Goal: Transaction & Acquisition: Obtain resource

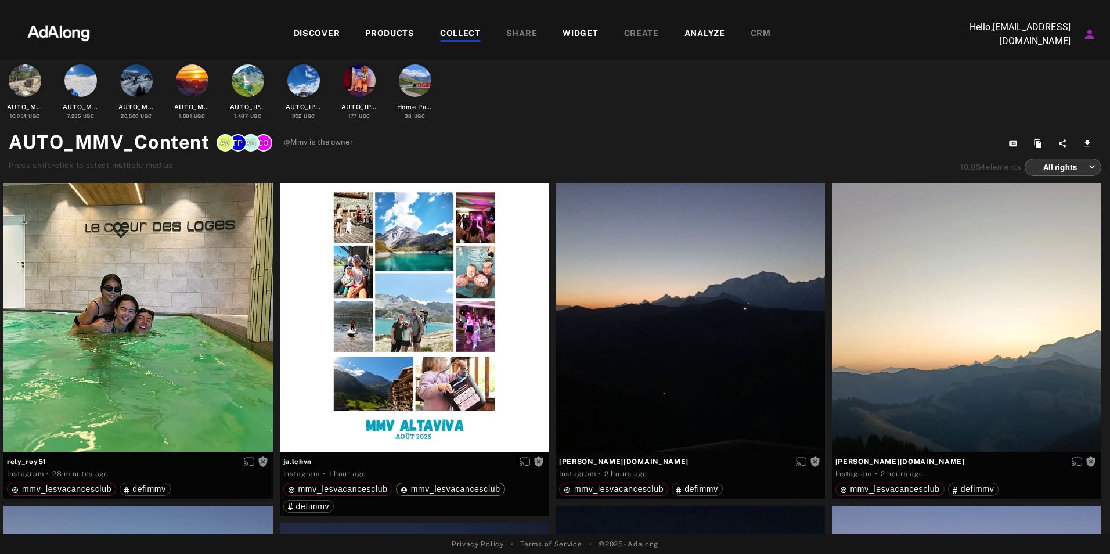
click at [1065, 167] on body "DISCOVER PRODUCTS COLLECT SHARE WIDGET CREATE ANALYZE CRM Hello, [EMAIL_ADDRESS…" at bounding box center [555, 277] width 1110 height 554
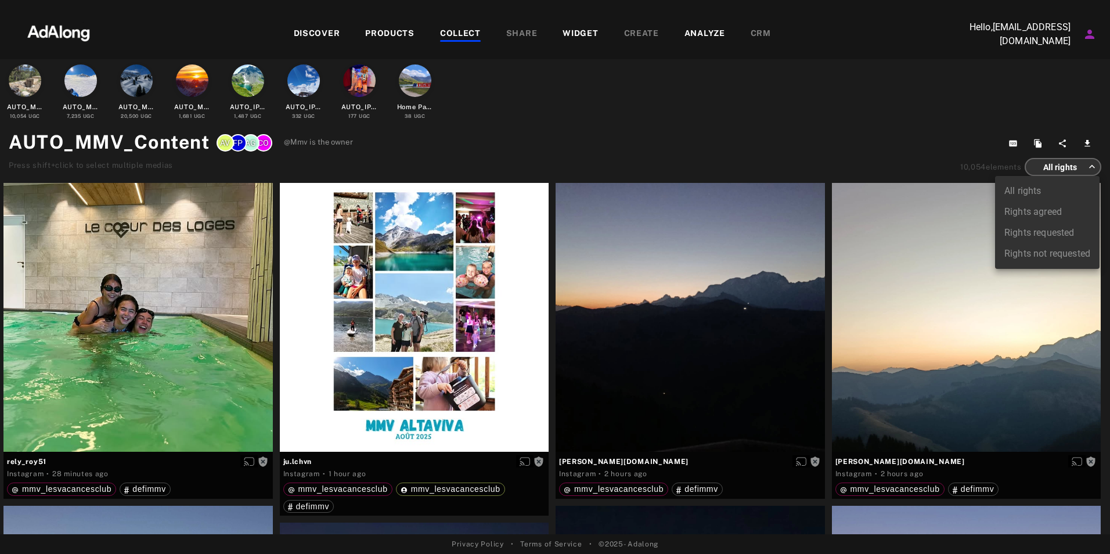
click at [904, 127] on div at bounding box center [555, 277] width 1110 height 554
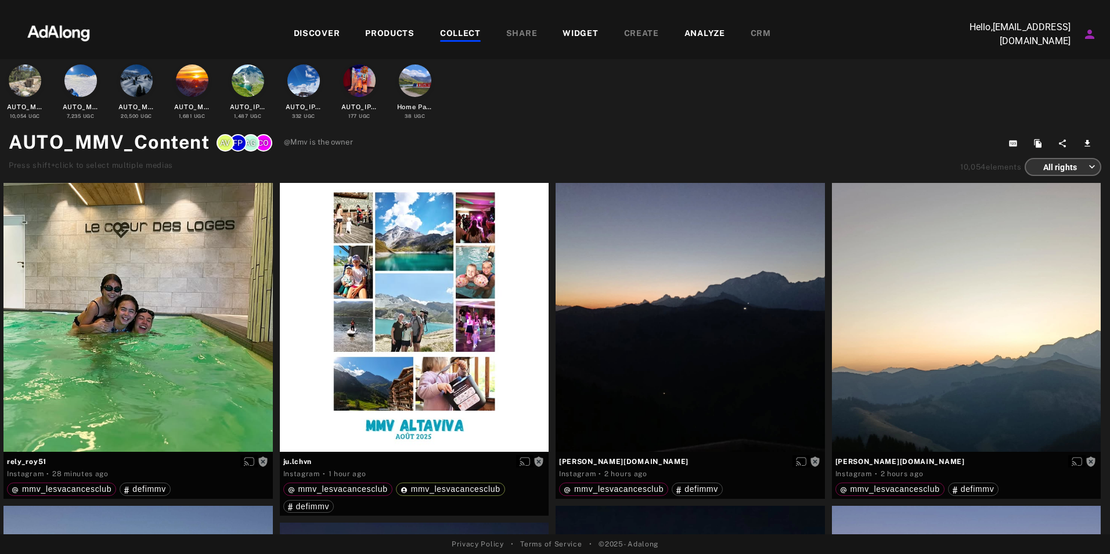
click at [460, 35] on div "COLLECT" at bounding box center [460, 34] width 41 height 14
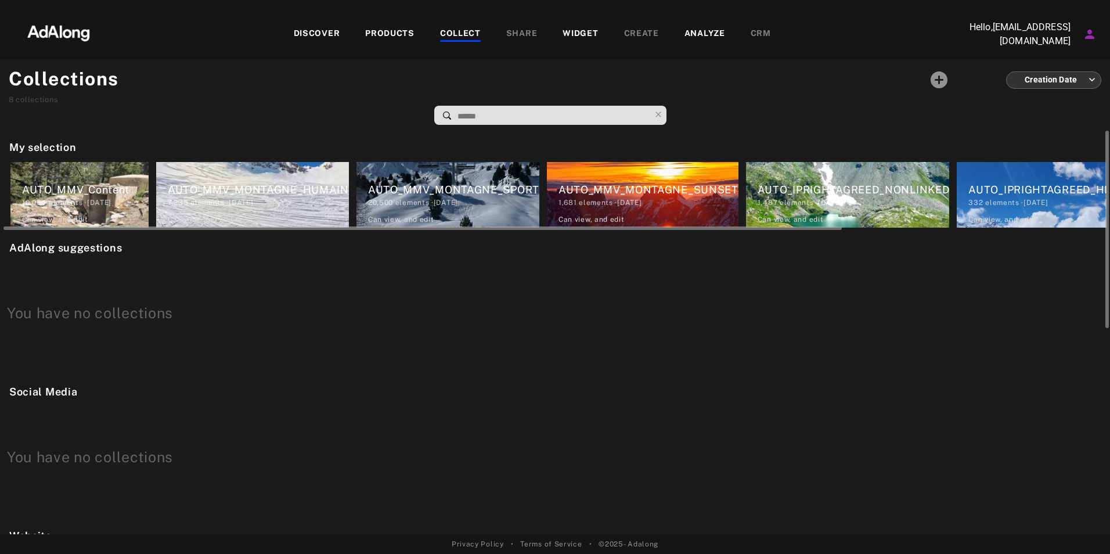
click at [37, 197] on div "10,054 elements · [DATE]" at bounding box center [85, 202] width 127 height 10
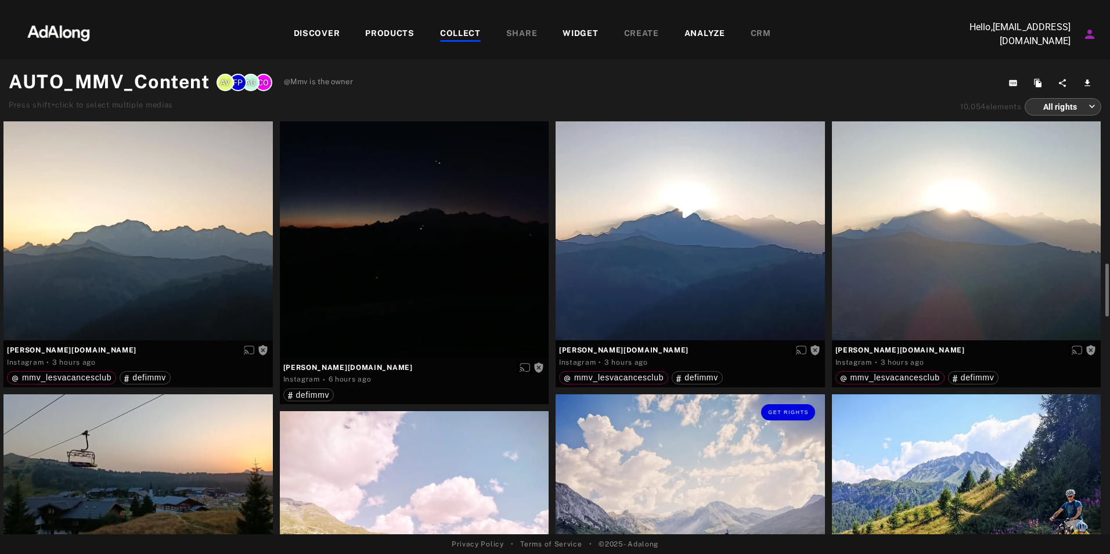
scroll to position [929, 0]
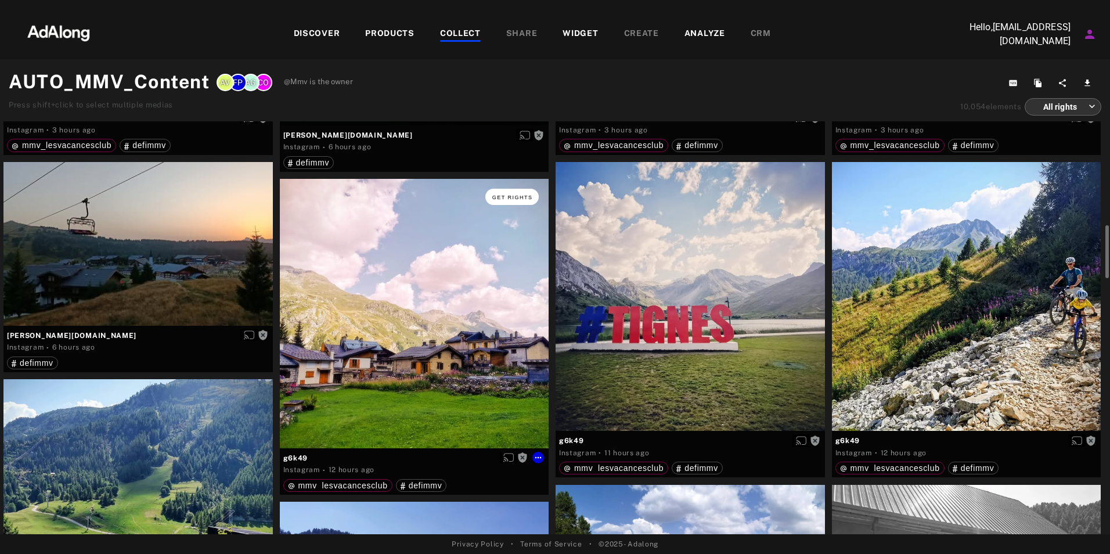
click at [500, 199] on span "Get rights" at bounding box center [512, 197] width 41 height 6
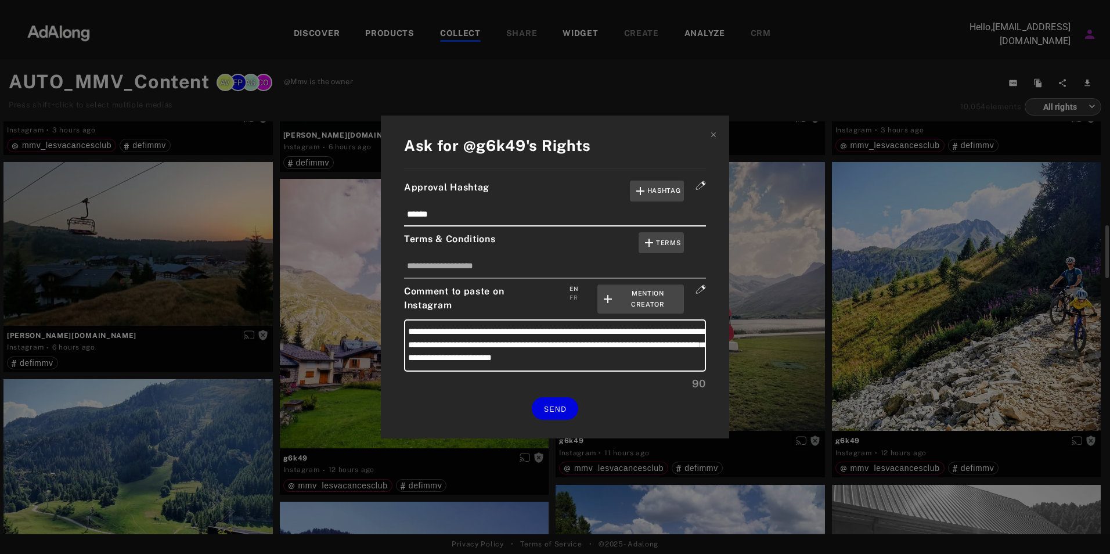
click at [576, 295] on div "FR" at bounding box center [573, 297] width 8 height 9
drag, startPoint x: 662, startPoint y: 331, endPoint x: 636, endPoint y: 336, distance: 27.1
click at [636, 336] on textarea "**********" at bounding box center [555, 345] width 302 height 52
type textarea "**********"
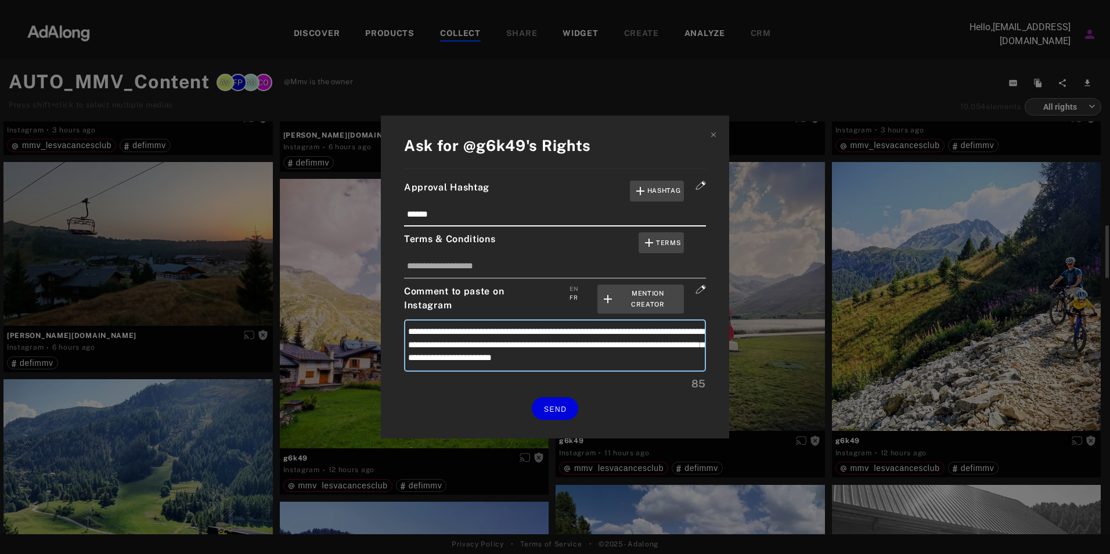
type textarea "**********"
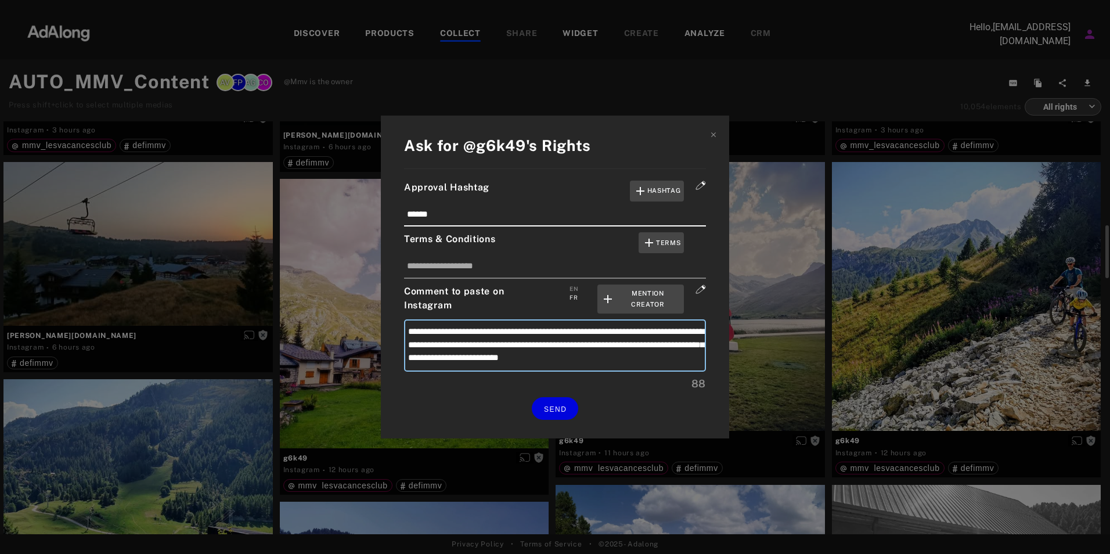
type textarea "**********"
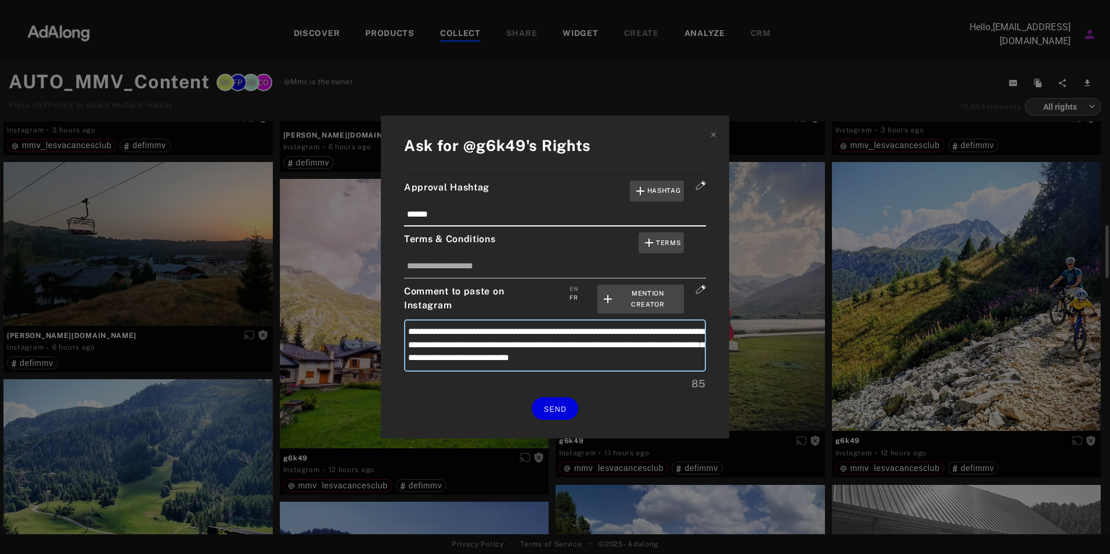
type textarea "**********"
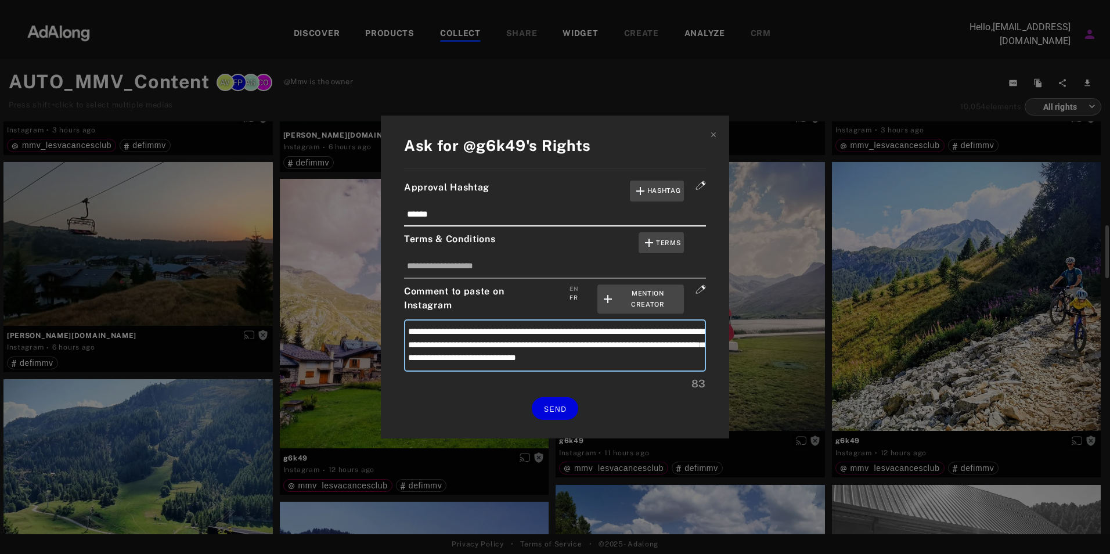
type textarea "**********"
click at [557, 401] on button "SEND" at bounding box center [555, 408] width 46 height 23
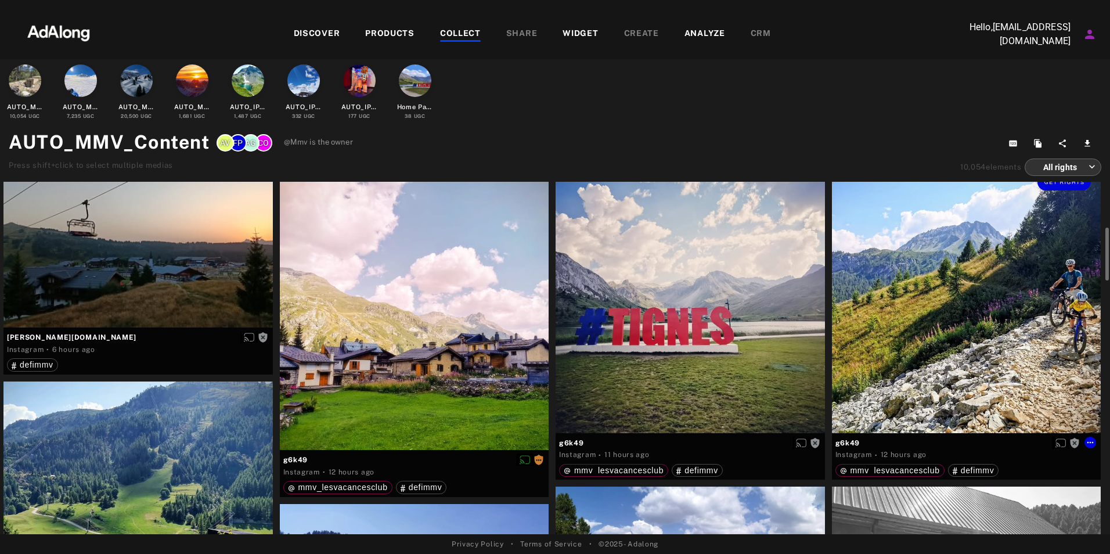
scroll to position [929, 0]
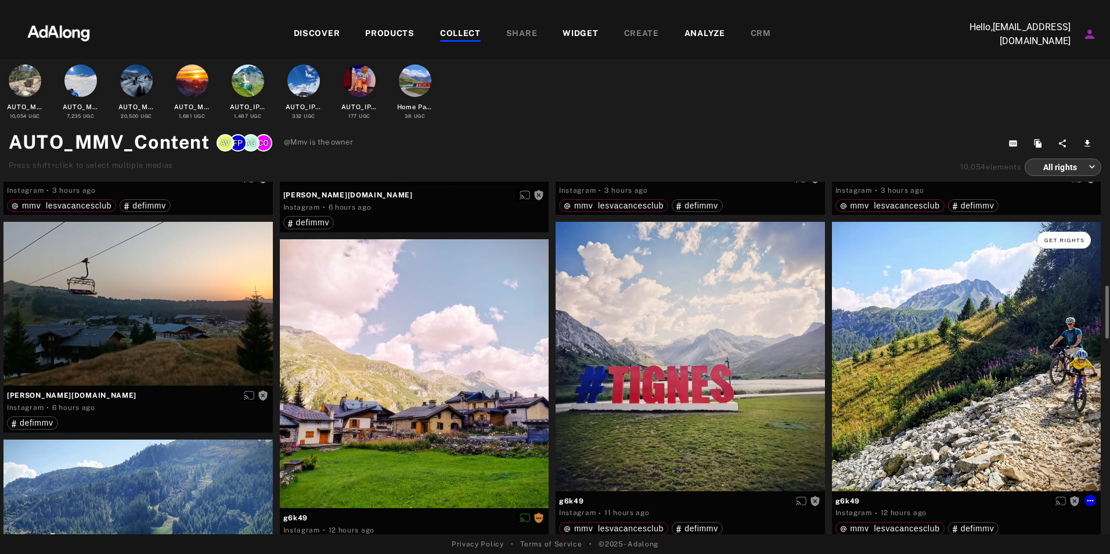
click at [1059, 237] on button "Get rights" at bounding box center [1063, 240] width 53 height 16
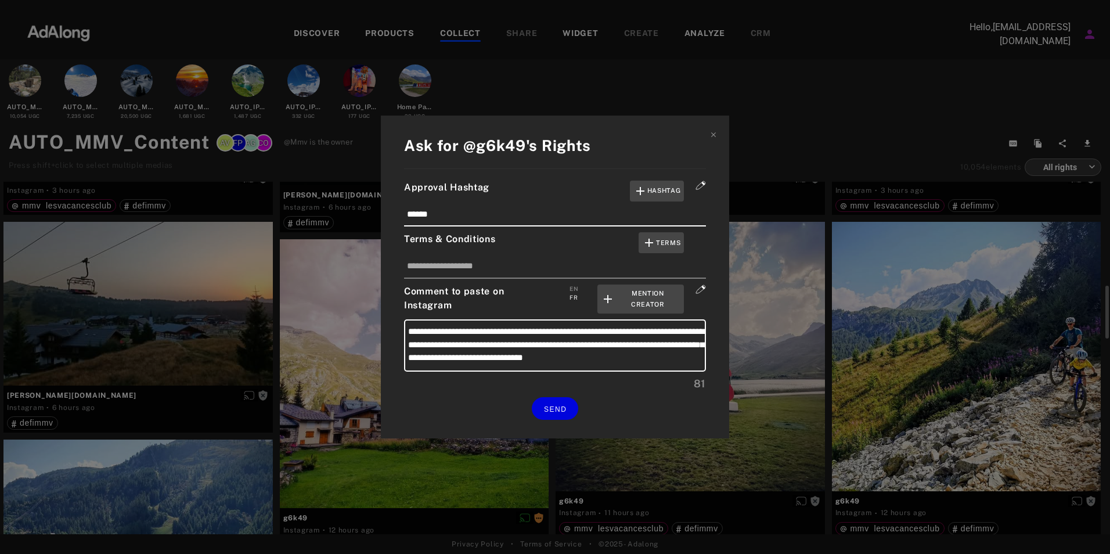
click at [570, 298] on div "FR" at bounding box center [573, 297] width 8 height 9
click at [573, 300] on div "FR" at bounding box center [573, 297] width 8 height 9
click at [573, 297] on div "FR" at bounding box center [573, 297] width 8 height 9
drag, startPoint x: 679, startPoint y: 329, endPoint x: 637, endPoint y: 335, distance: 41.8
click at [637, 335] on textarea "**********" at bounding box center [555, 345] width 302 height 52
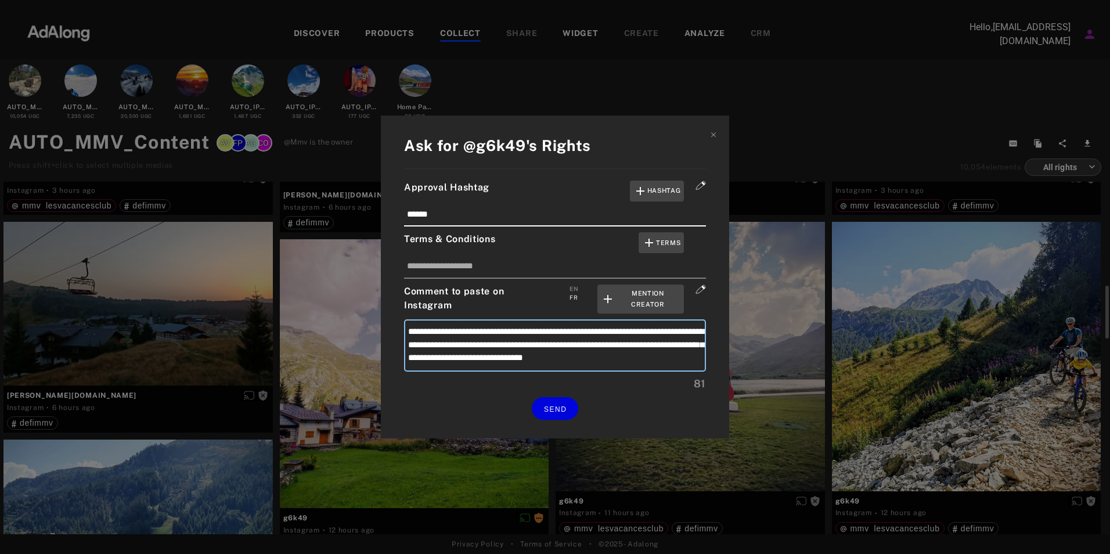
type textarea "**********"
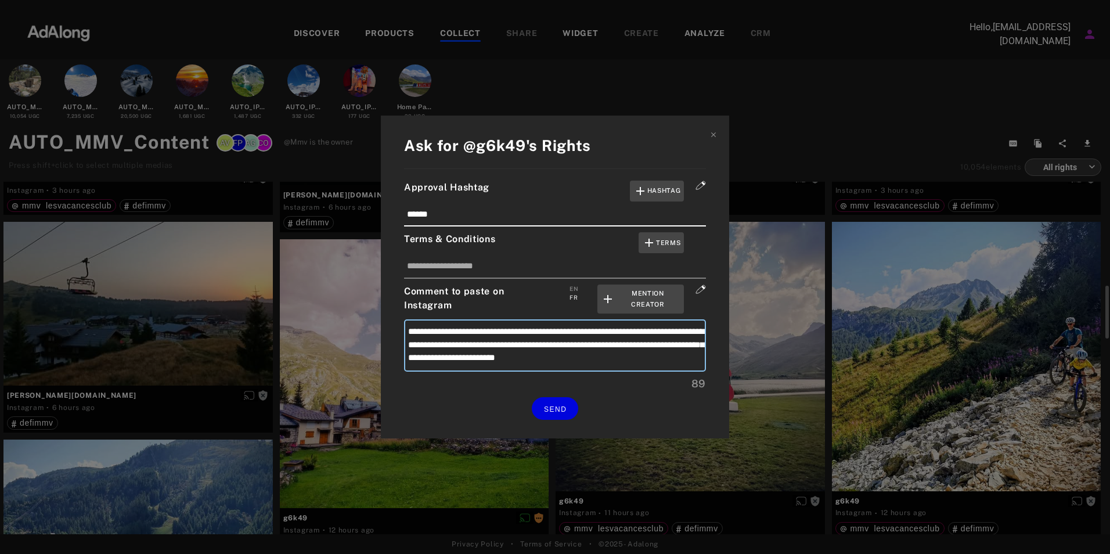
type textarea "**********"
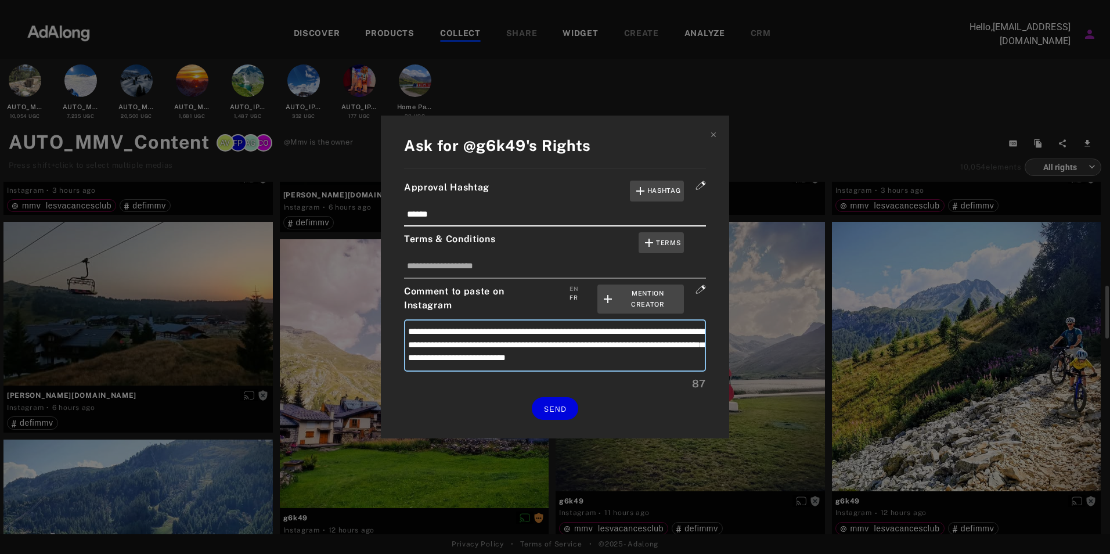
type textarea "**********"
click at [646, 330] on textarea "**********" at bounding box center [555, 345] width 302 height 52
type textarea "**********"
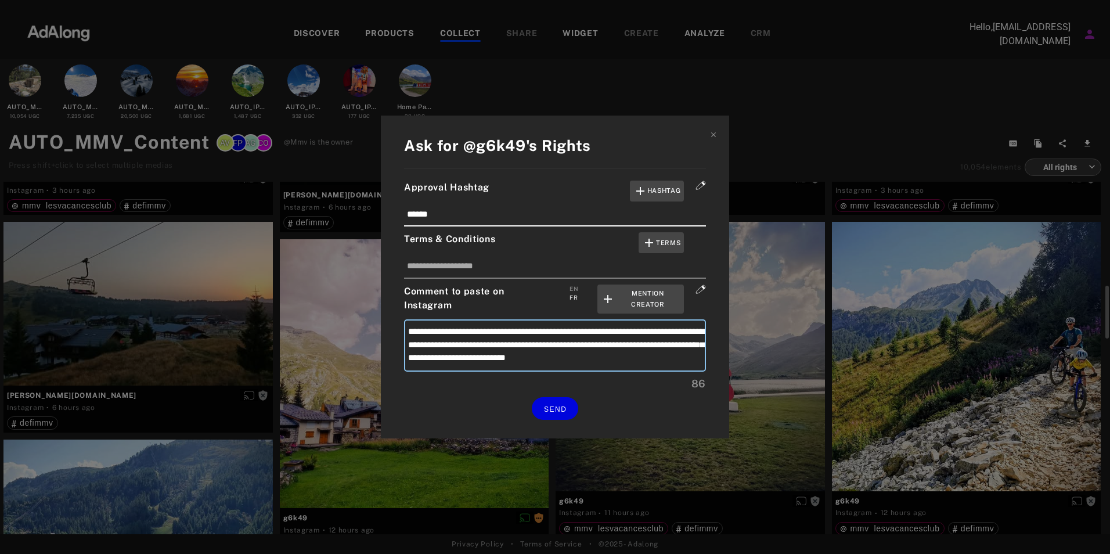
type textarea "**********"
click at [557, 410] on span "SEND" at bounding box center [555, 409] width 23 height 8
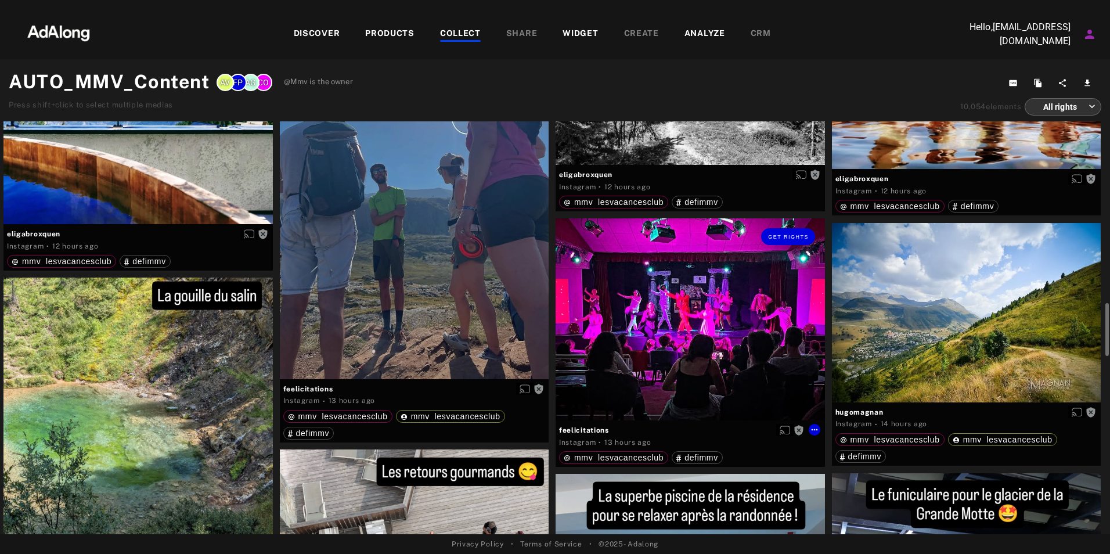
scroll to position [1393, 0]
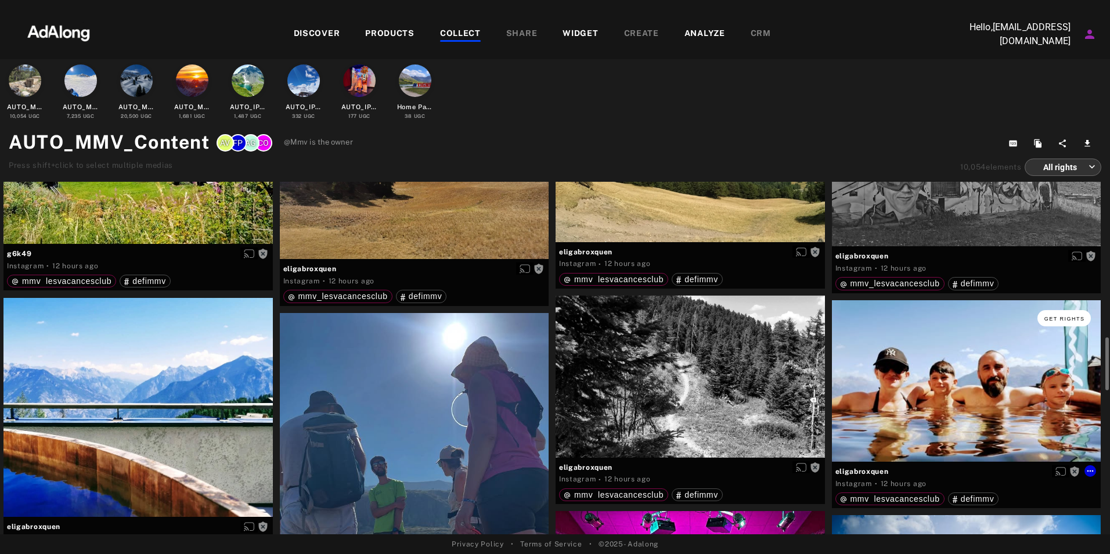
click at [1064, 322] on button "Get rights" at bounding box center [1063, 318] width 53 height 16
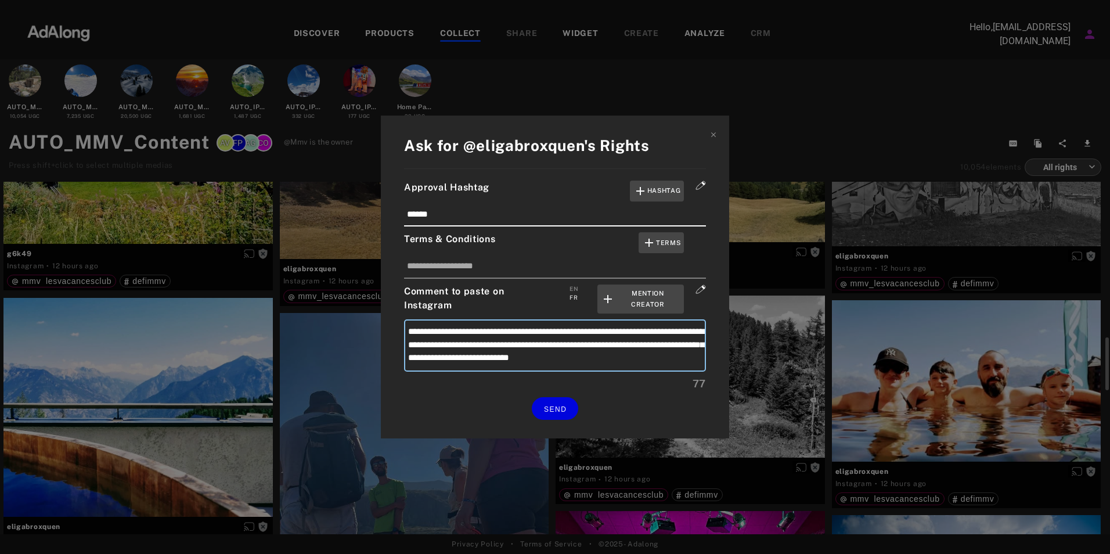
drag, startPoint x: 667, startPoint y: 333, endPoint x: 638, endPoint y: 336, distance: 29.2
click at [638, 336] on textarea "**********" at bounding box center [555, 345] width 302 height 52
type textarea "**********"
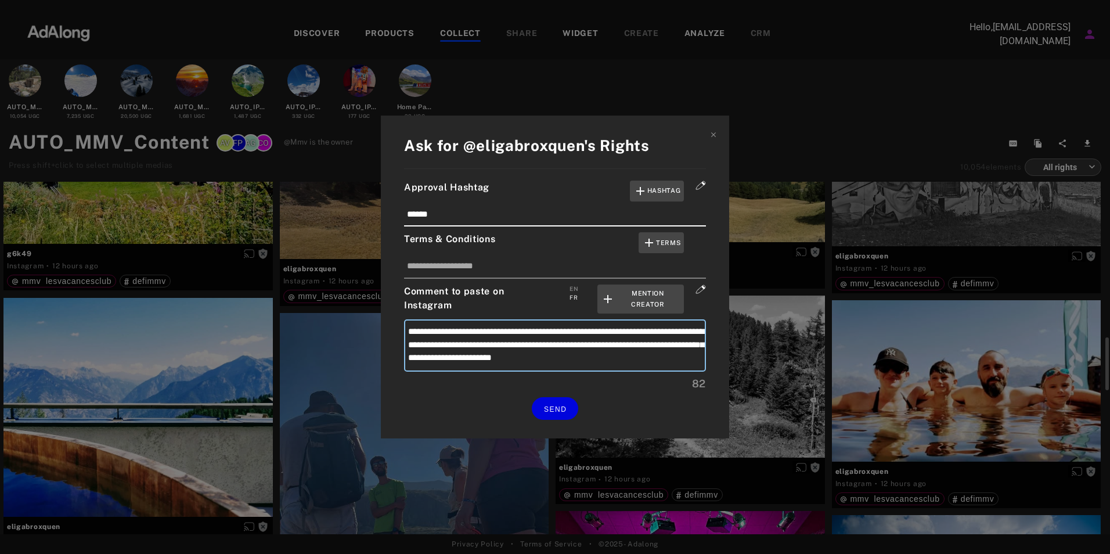
type textarea "**********"
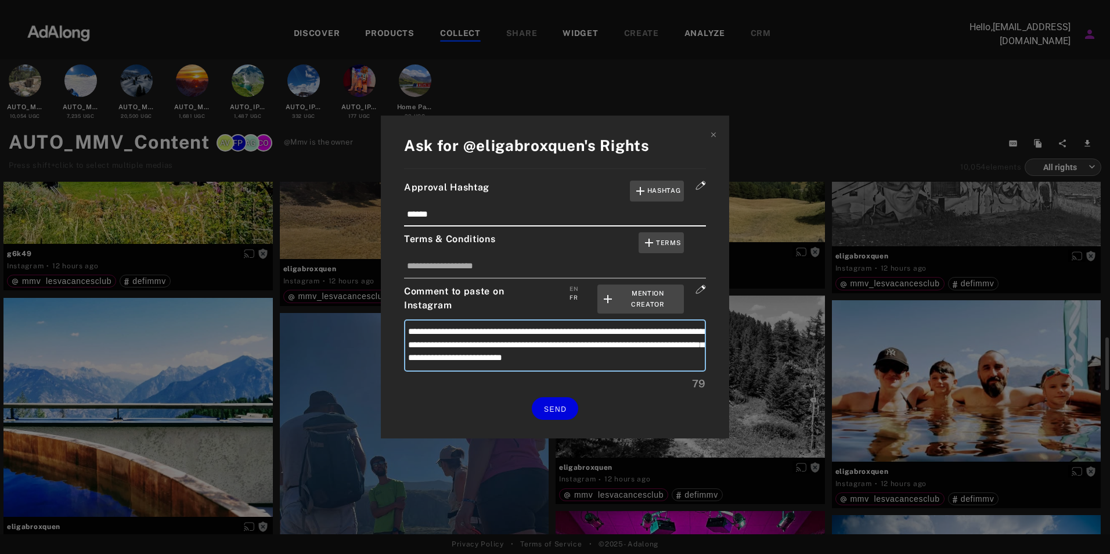
type textarea "**********"
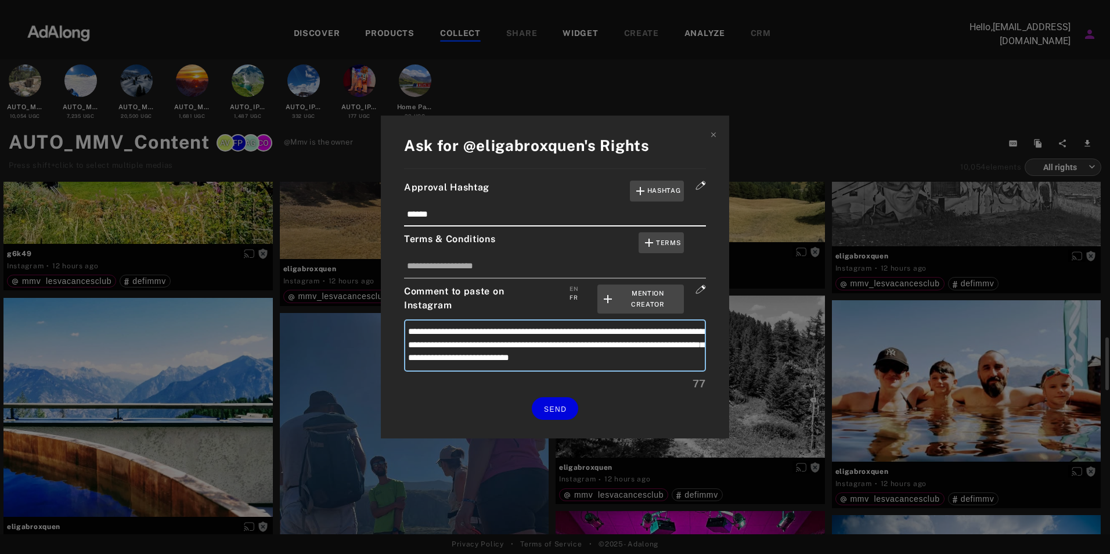
type textarea "**********"
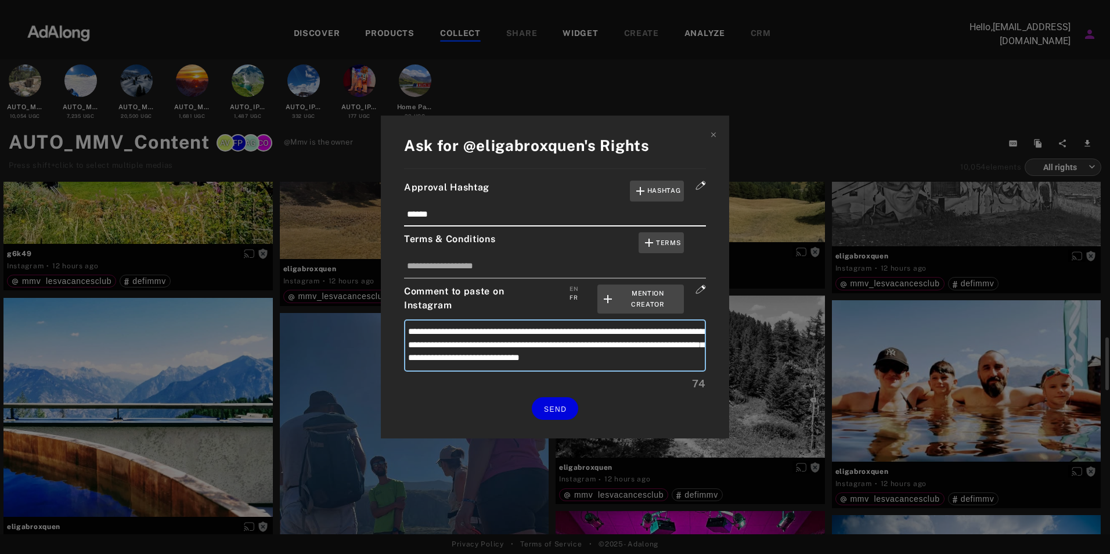
type textarea "**********"
click at [560, 407] on span "SEND" at bounding box center [555, 409] width 23 height 8
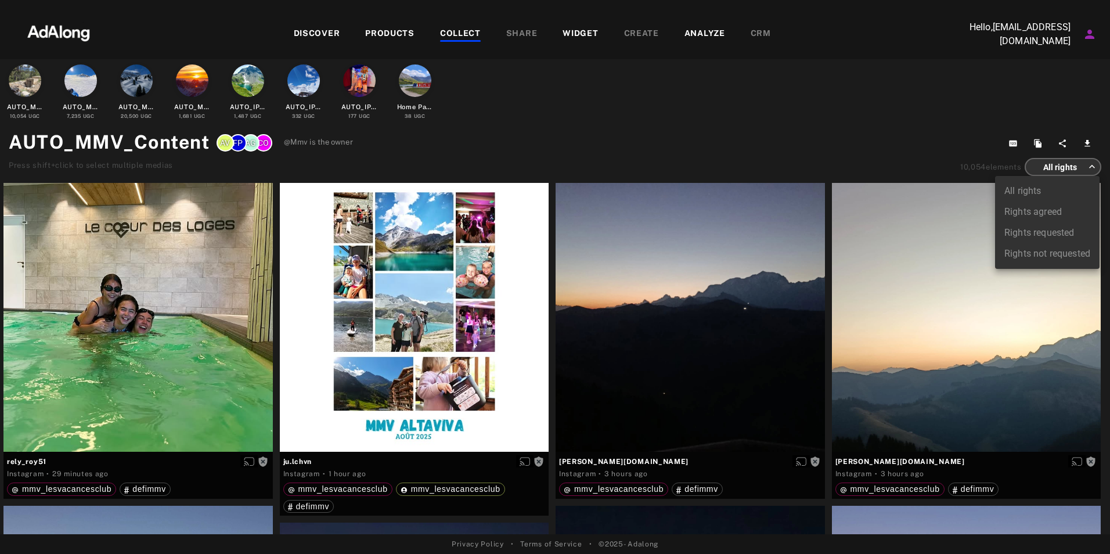
click at [1055, 165] on body "DISCOVER PRODUCTS COLLECT SHARE WIDGET CREATE ANALYZE CRM Hello, [EMAIL_ADDRESS…" at bounding box center [555, 277] width 1110 height 554
click at [1025, 211] on li "Rights agreed" at bounding box center [1047, 211] width 104 height 21
type input "******"
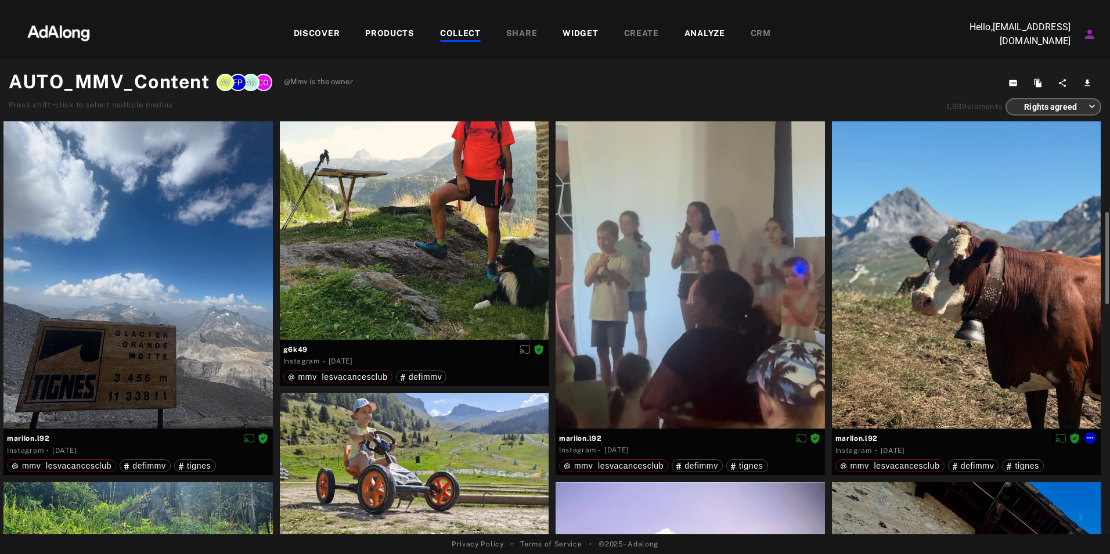
scroll to position [522, 0]
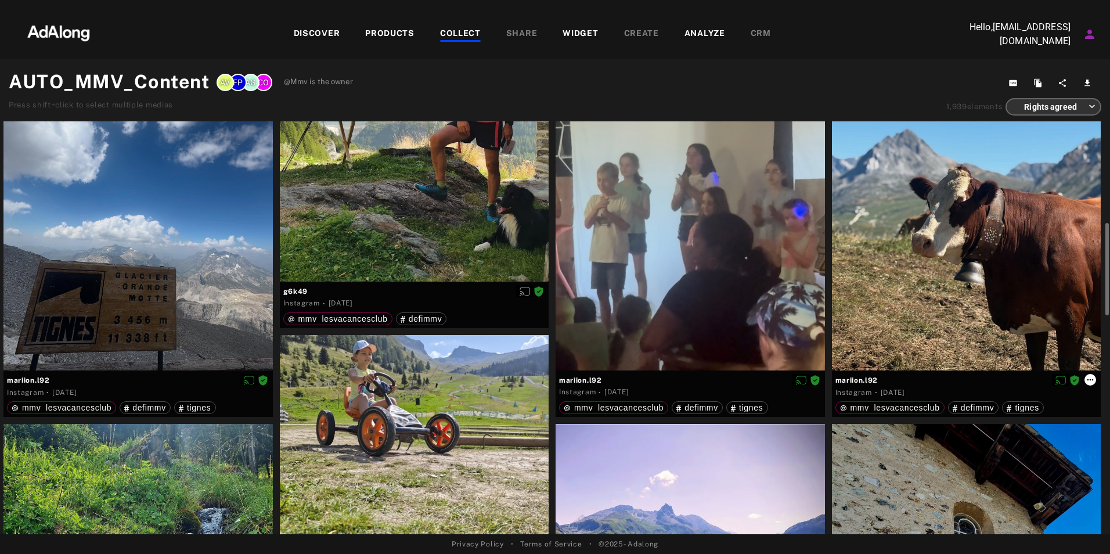
click at [1091, 377] on icon at bounding box center [1089, 379] width 9 height 9
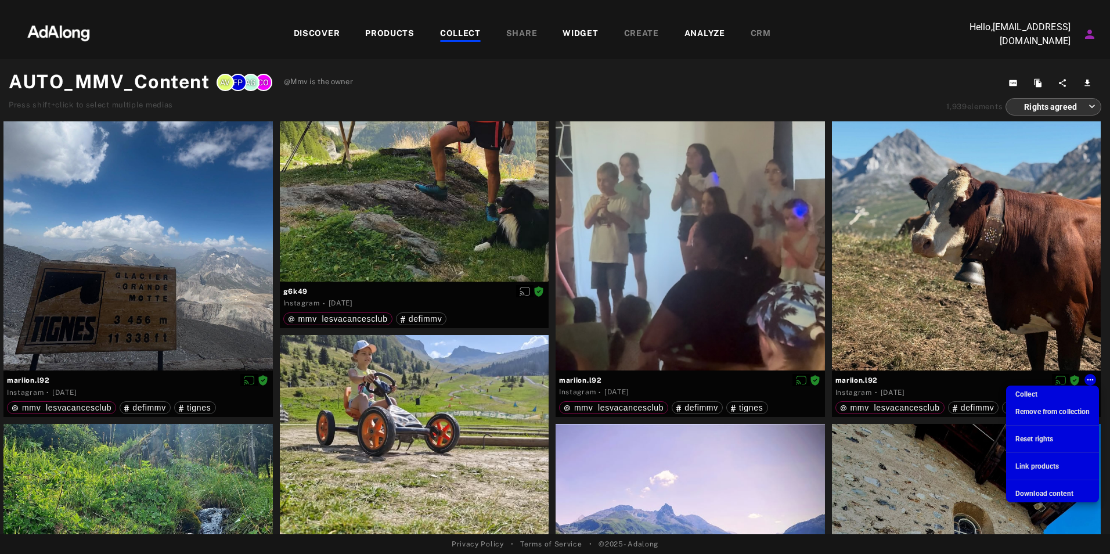
click at [1036, 465] on span "Link products" at bounding box center [1037, 466] width 44 height 8
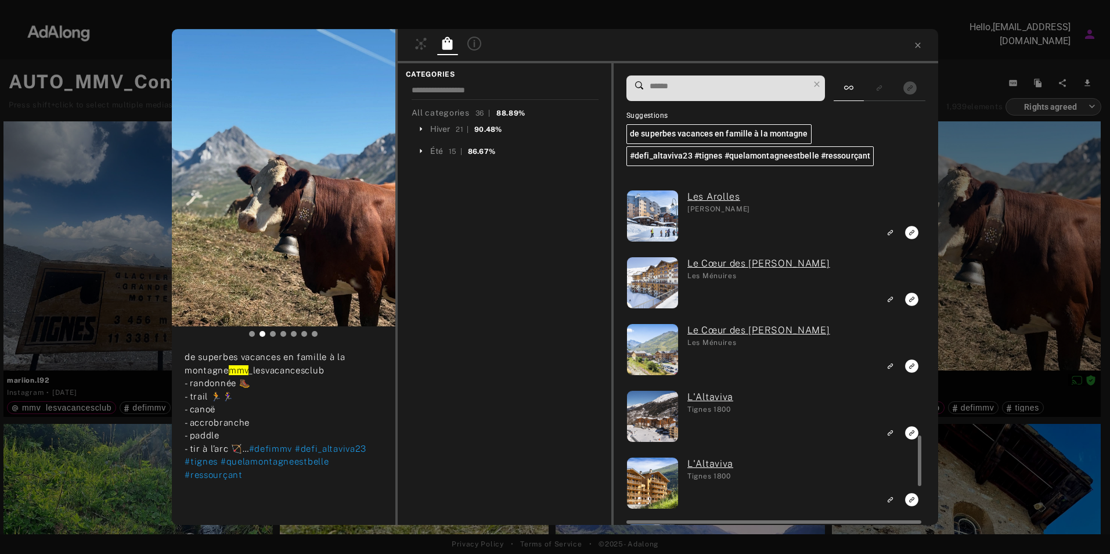
scroll to position [1857, 0]
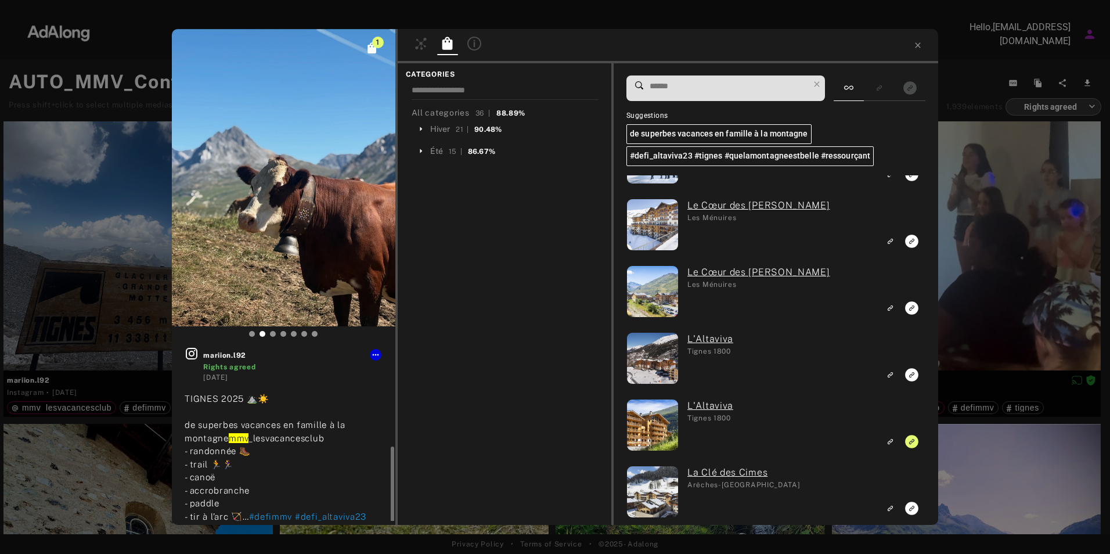
scroll to position [0, 0]
click at [373, 353] on icon at bounding box center [375, 354] width 9 height 9
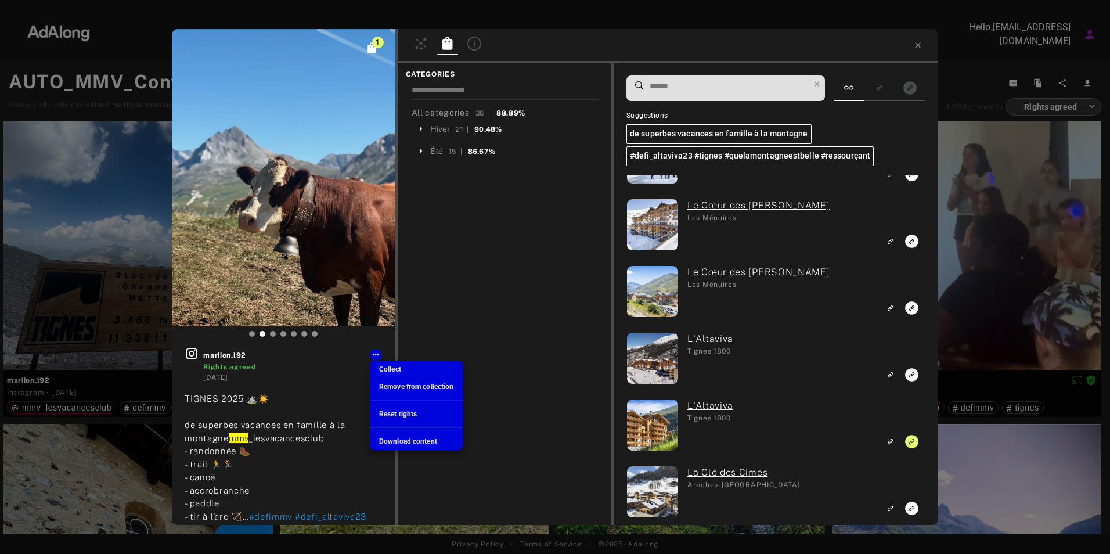
click at [391, 368] on span "Collect" at bounding box center [390, 369] width 22 height 8
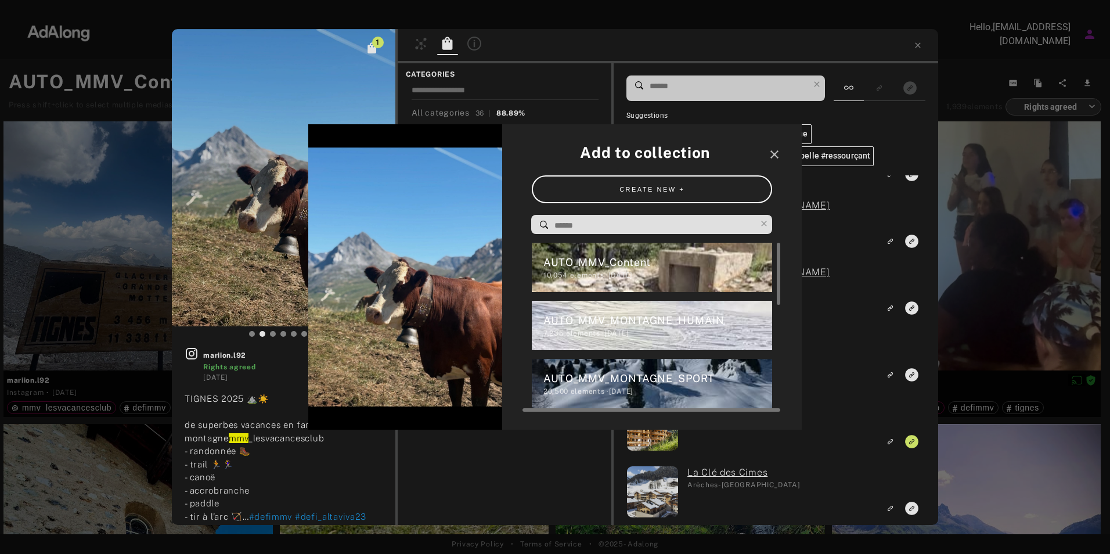
click at [610, 269] on div "AUTO_MMV_Content" at bounding box center [657, 262] width 229 height 16
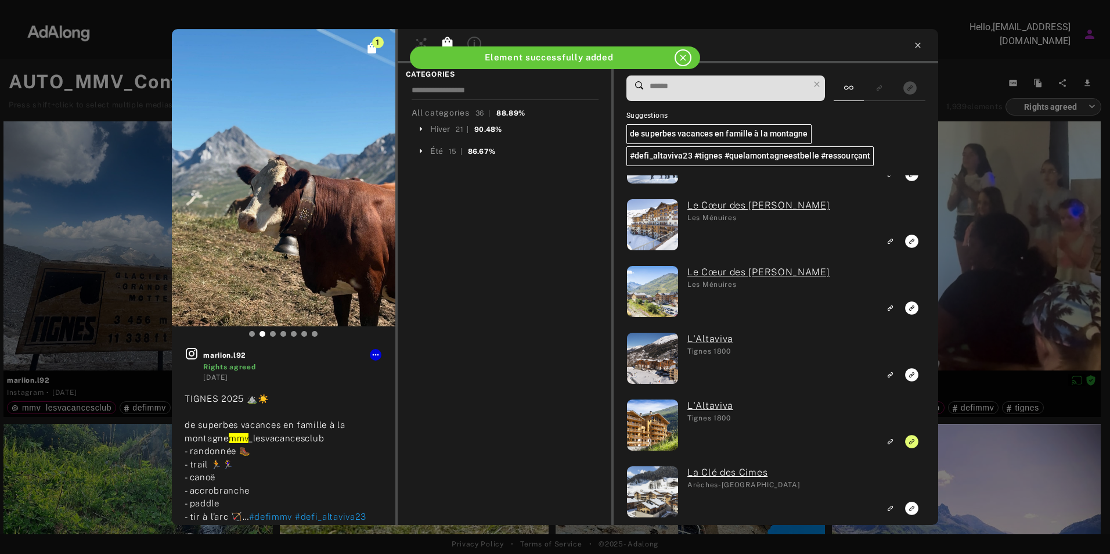
click at [916, 42] on icon at bounding box center [917, 45] width 9 height 9
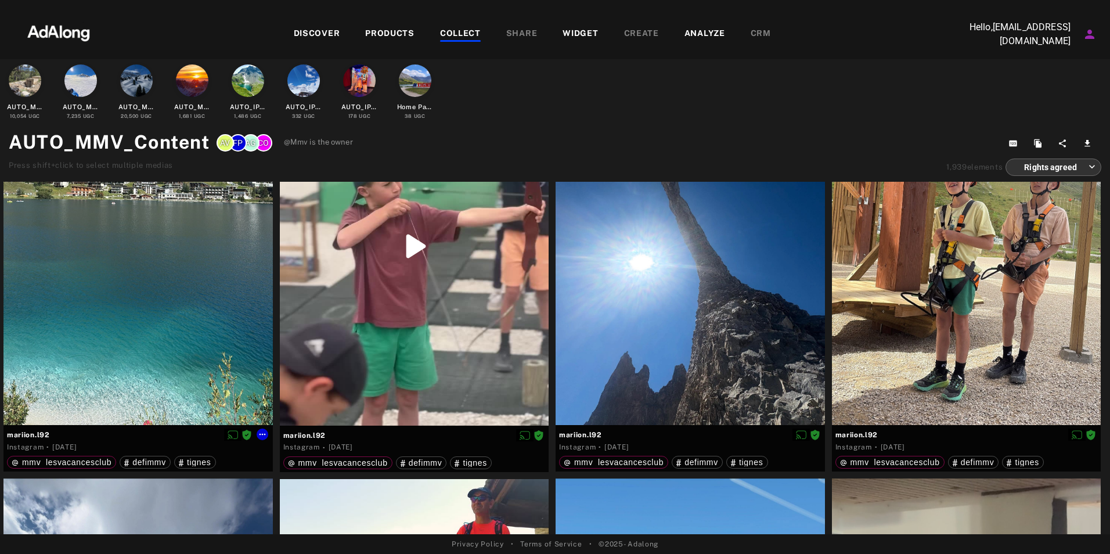
scroll to position [58, 0]
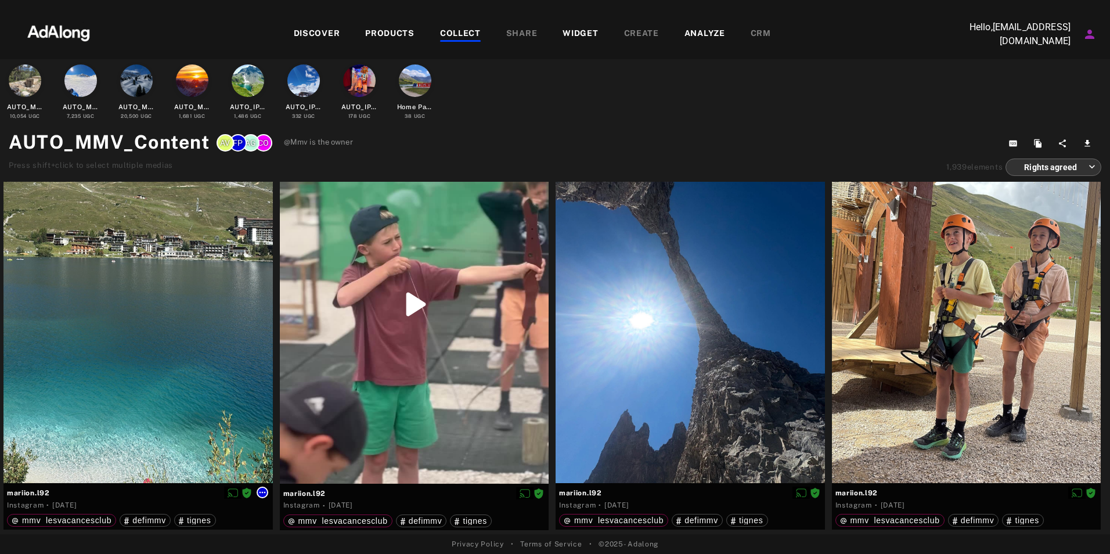
click at [263, 495] on icon at bounding box center [262, 492] width 9 height 9
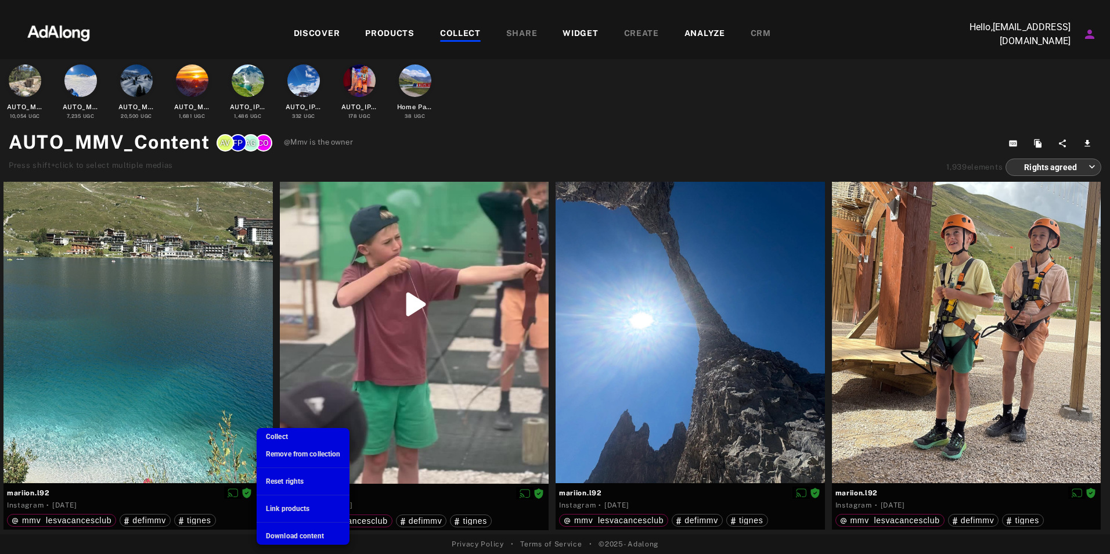
click at [295, 507] on span "Link products" at bounding box center [288, 508] width 44 height 8
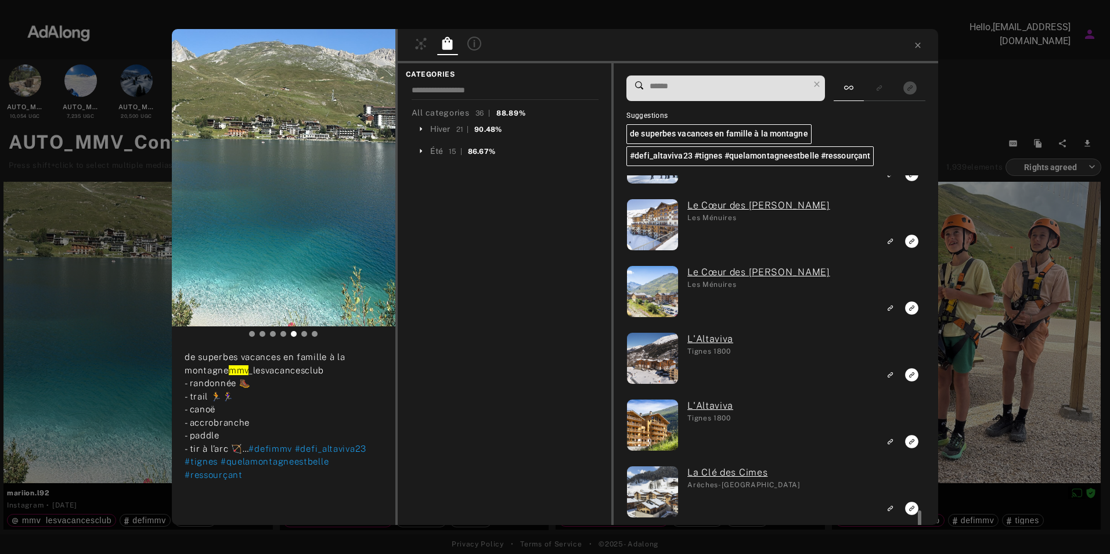
scroll to position [1915, 0]
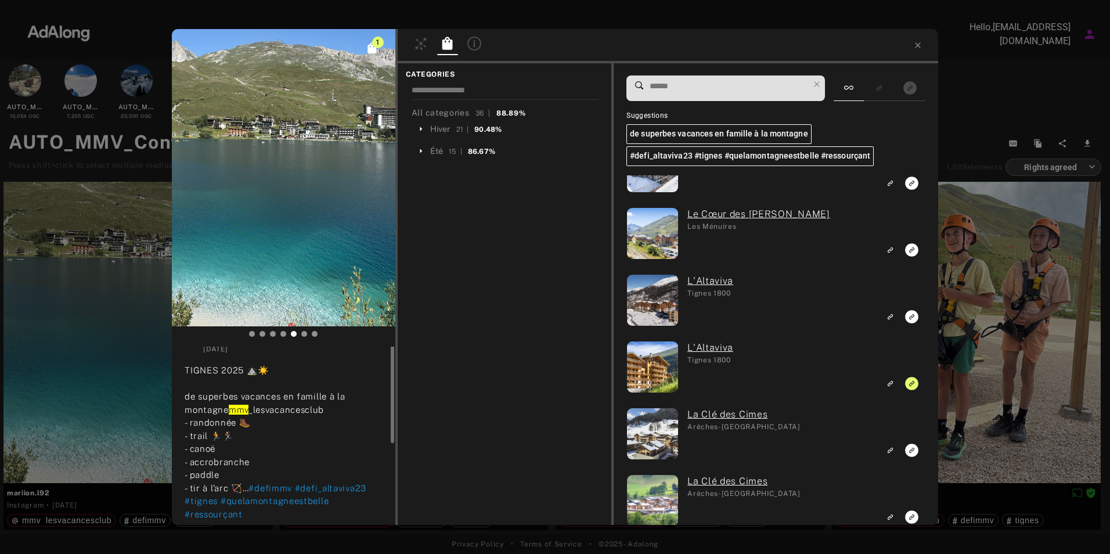
scroll to position [0, 0]
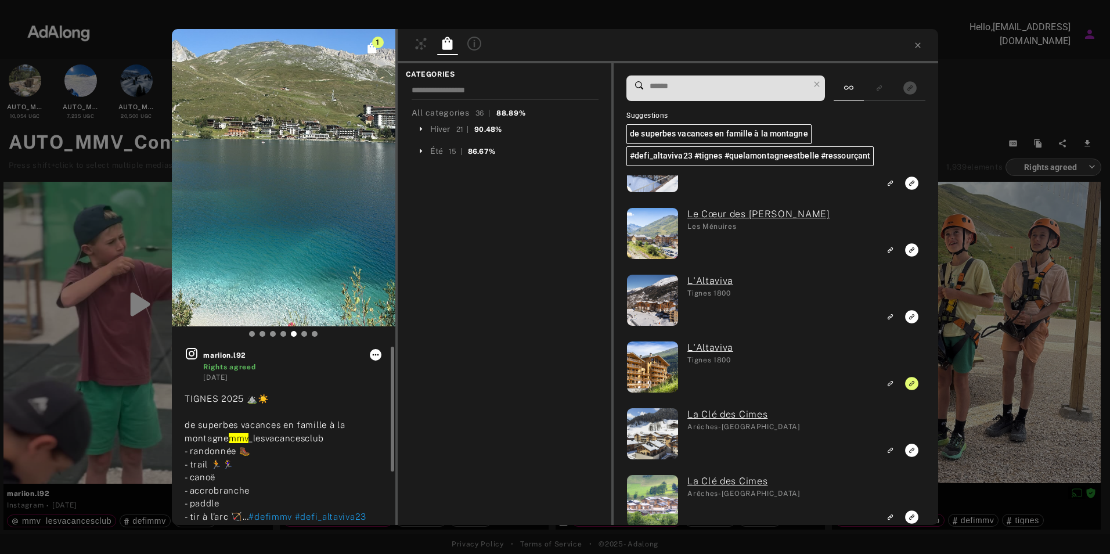
click at [374, 353] on icon at bounding box center [375, 354] width 9 height 9
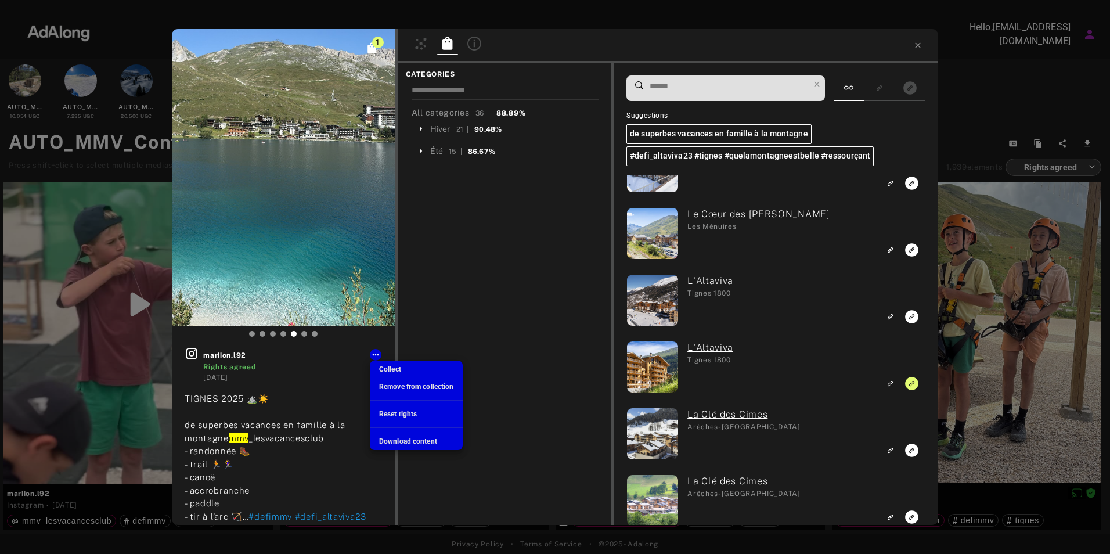
click at [384, 366] on span "Collect" at bounding box center [390, 369] width 22 height 8
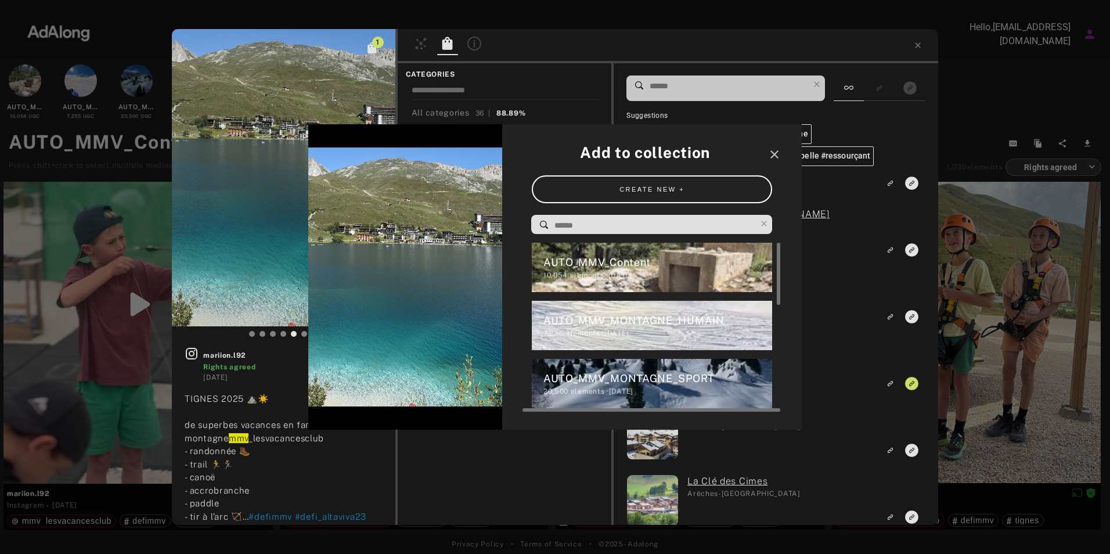
click at [594, 257] on div "AUTO_MMV_Content" at bounding box center [657, 262] width 229 height 16
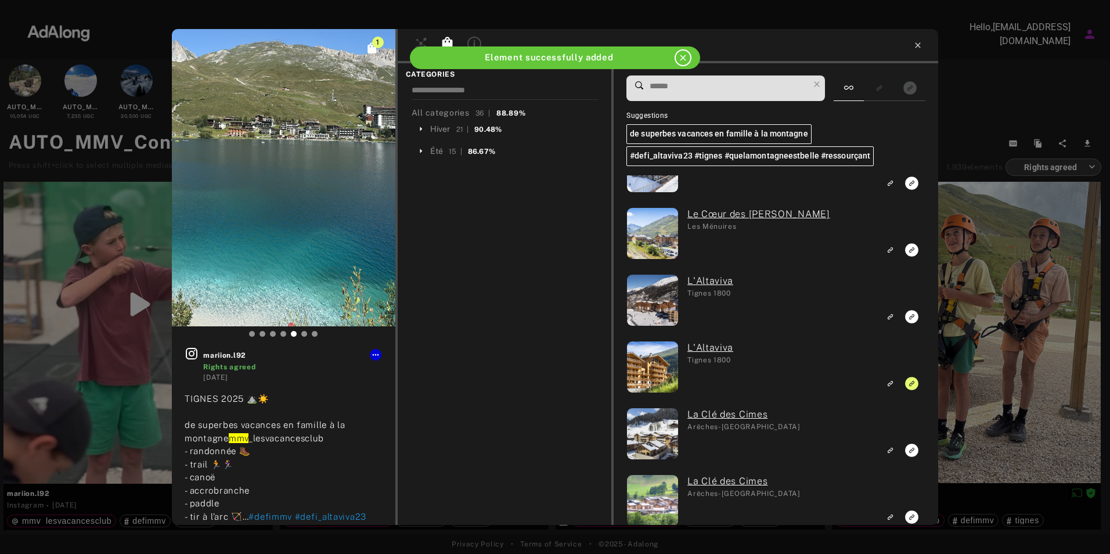
click at [913, 41] on icon at bounding box center [917, 45] width 9 height 9
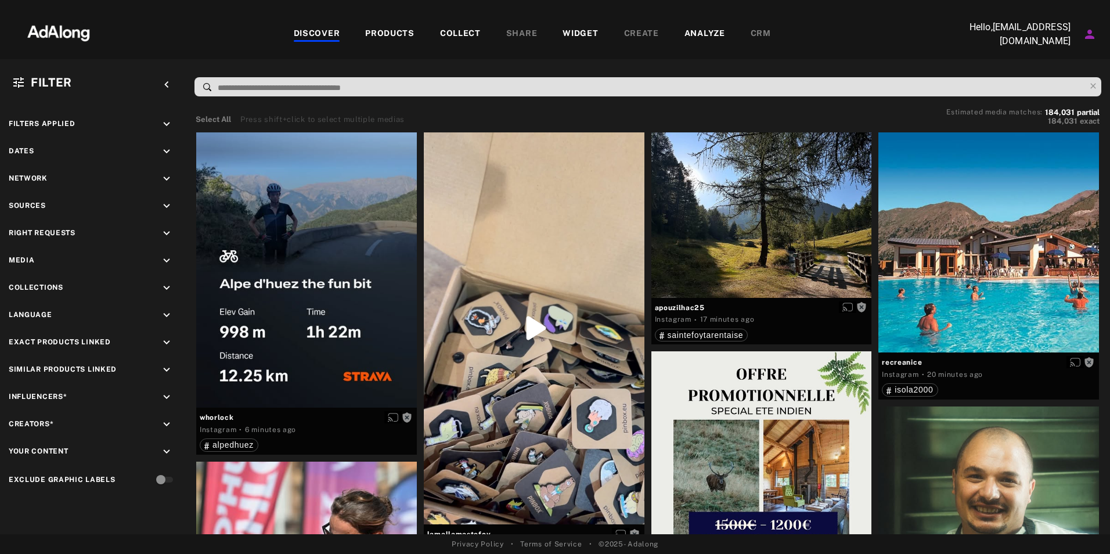
click at [461, 33] on div "COLLECT" at bounding box center [460, 34] width 41 height 14
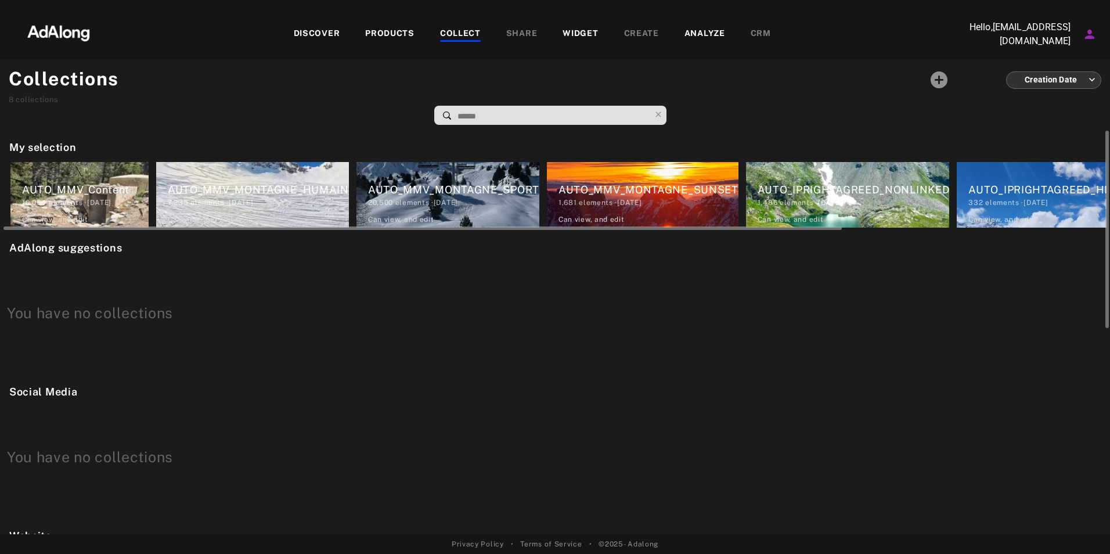
click at [95, 184] on div "AUTO_MMV_Content" at bounding box center [85, 190] width 127 height 16
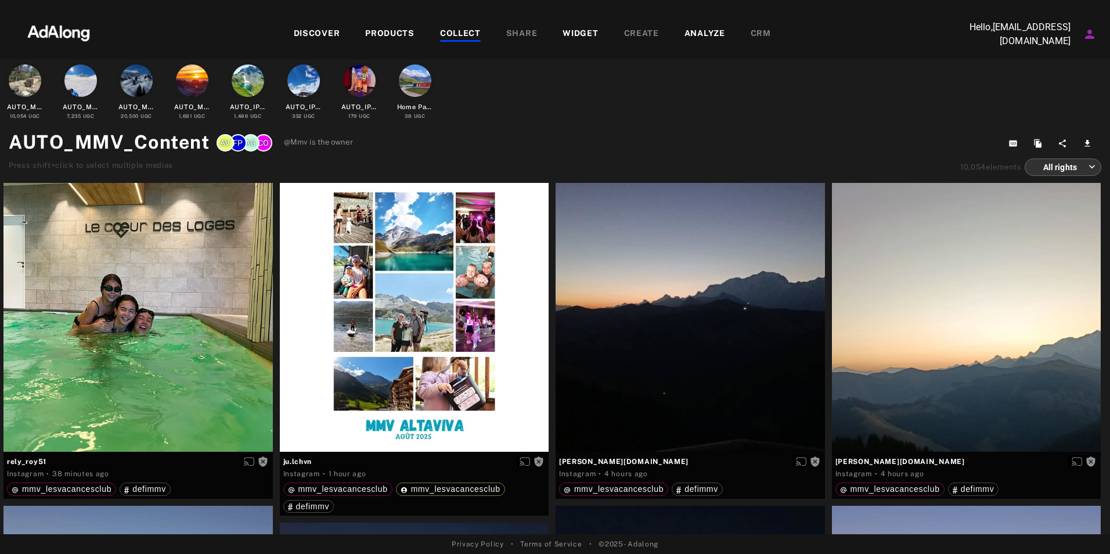
click at [1055, 162] on body "DISCOVER PRODUCTS COLLECT SHARE WIDGET CREATE ANALYZE CRM Hello, communication@…" at bounding box center [555, 277] width 1110 height 554
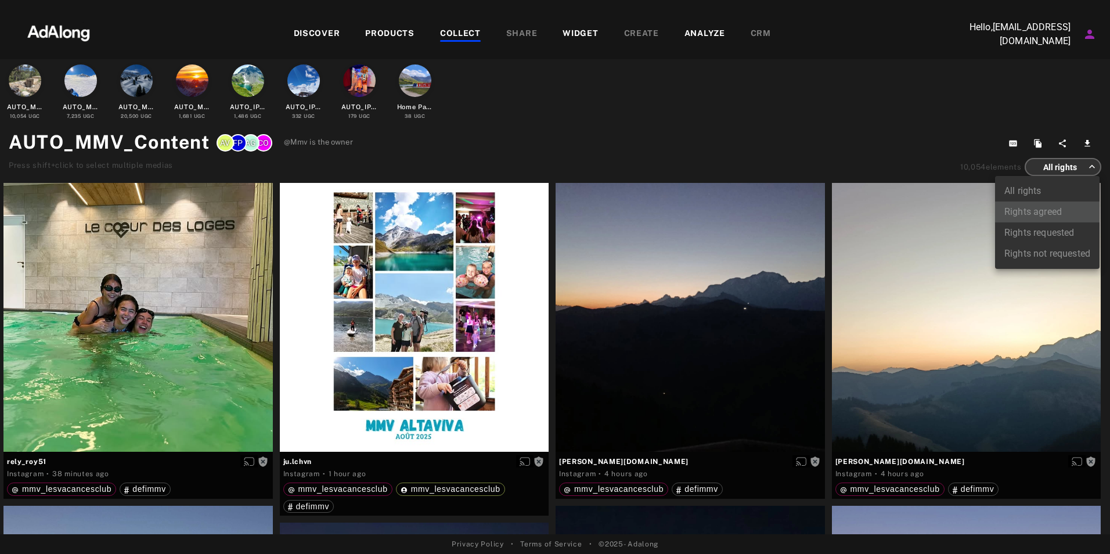
drag, startPoint x: 1033, startPoint y: 213, endPoint x: 1018, endPoint y: 212, distance: 15.1
click at [1018, 212] on li "Rights agreed" at bounding box center [1047, 211] width 104 height 21
type input "******"
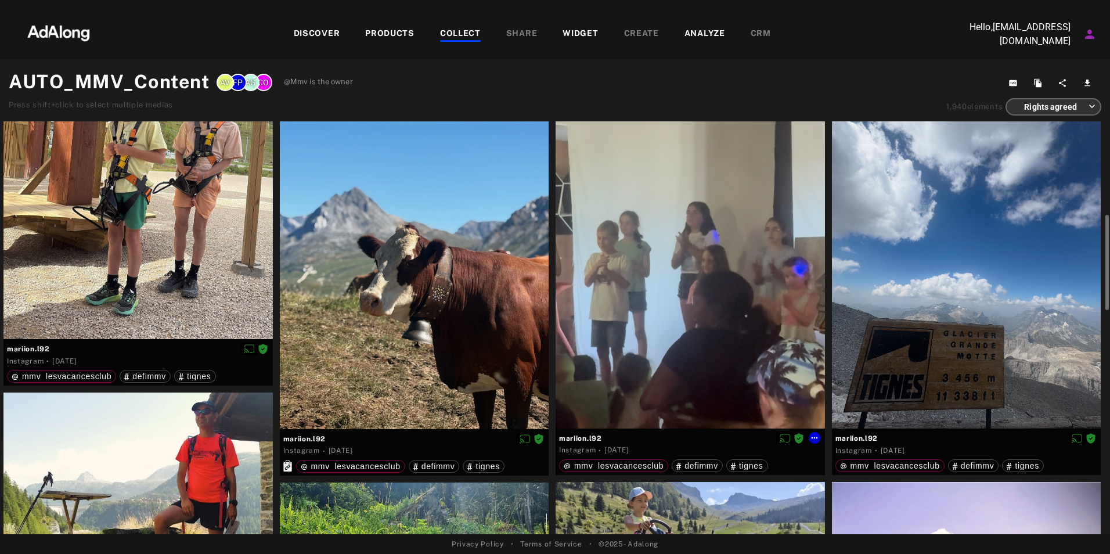
scroll to position [58, 0]
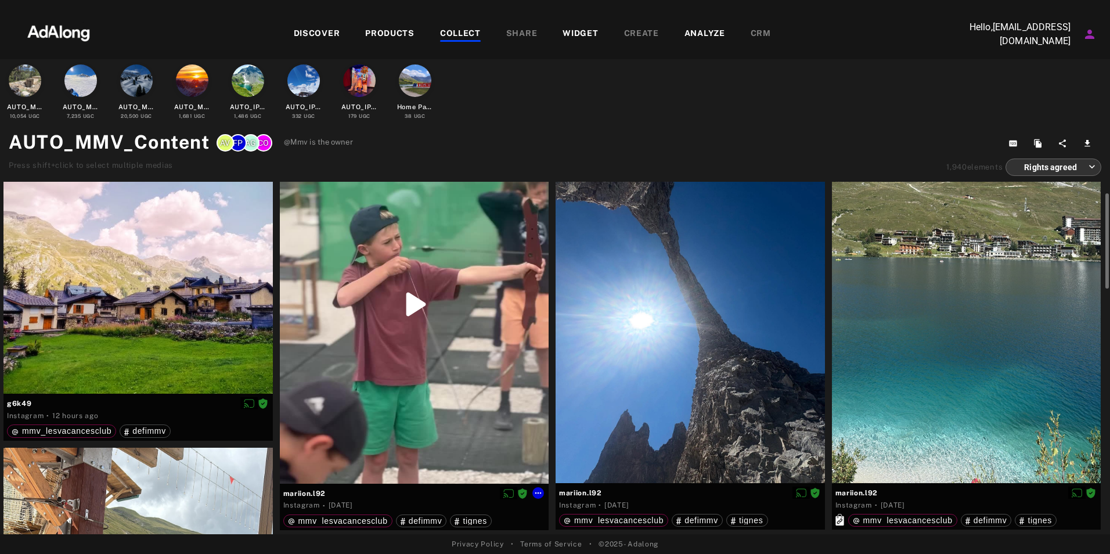
click at [412, 304] on div at bounding box center [414, 304] width 269 height 359
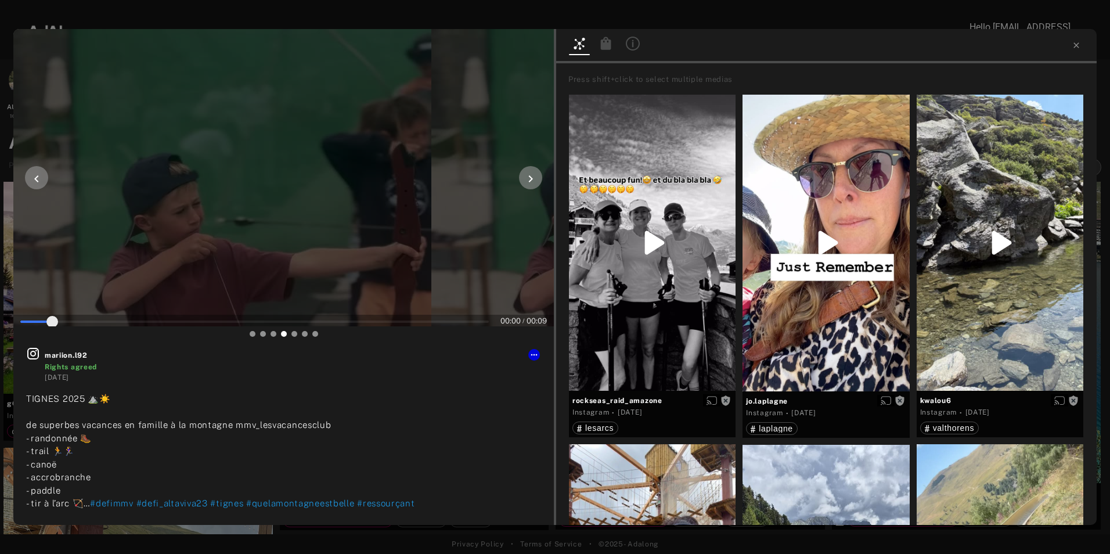
click at [196, 187] on div at bounding box center [283, 177] width 540 height 297
click at [267, 188] on icon at bounding box center [284, 178] width 56 height 56
type input "**"
click at [1074, 48] on icon at bounding box center [1075, 44] width 5 height 5
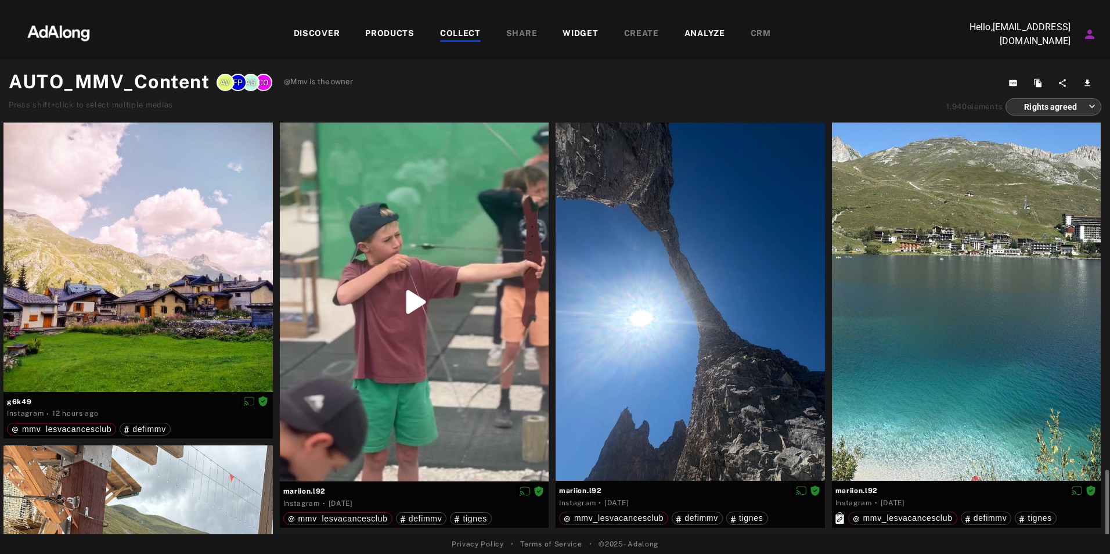
scroll to position [406, 0]
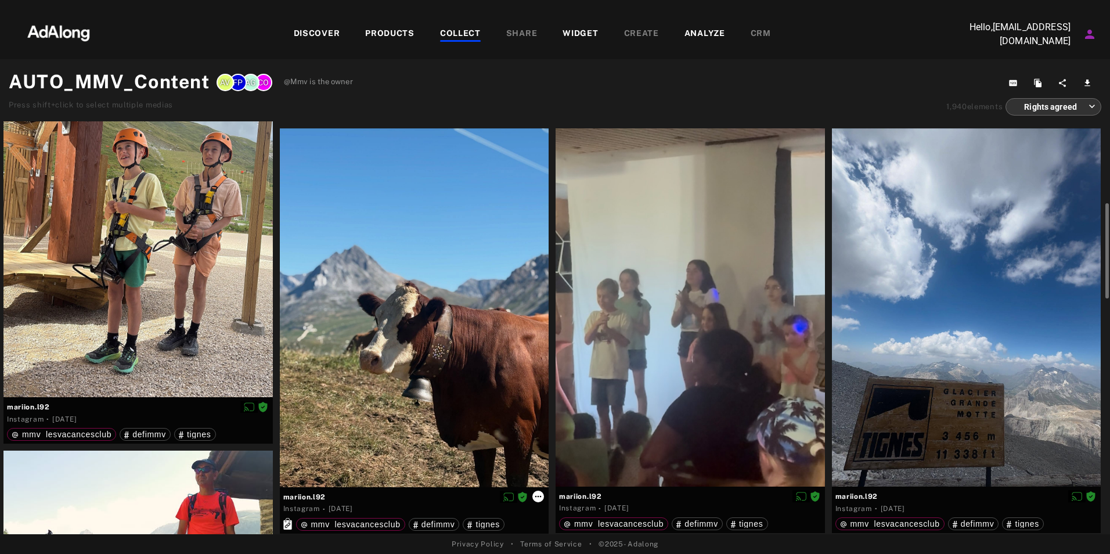
click at [535, 496] on icon at bounding box center [537, 496] width 9 height 9
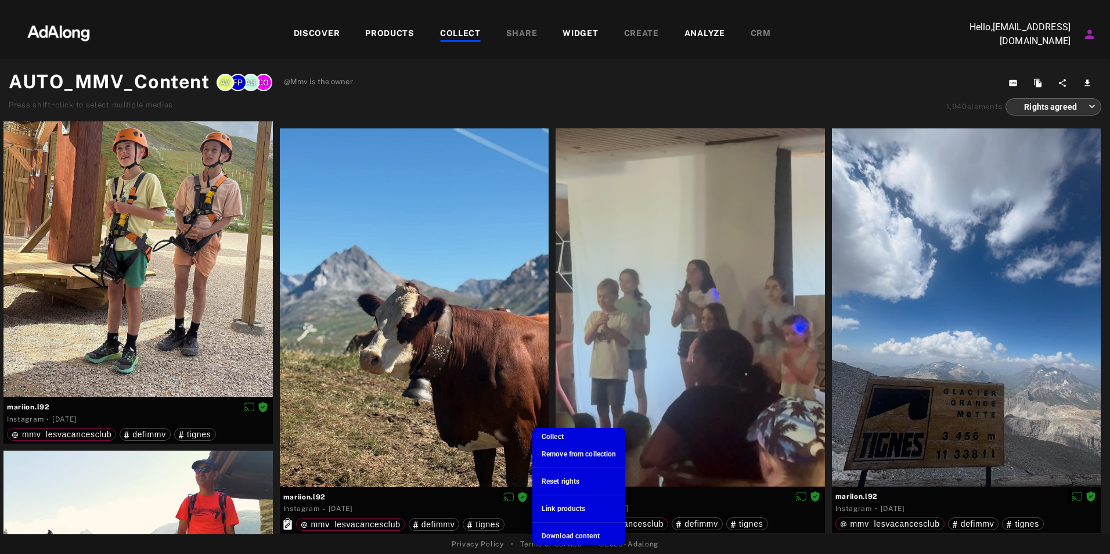
click at [662, 343] on div at bounding box center [555, 277] width 1110 height 554
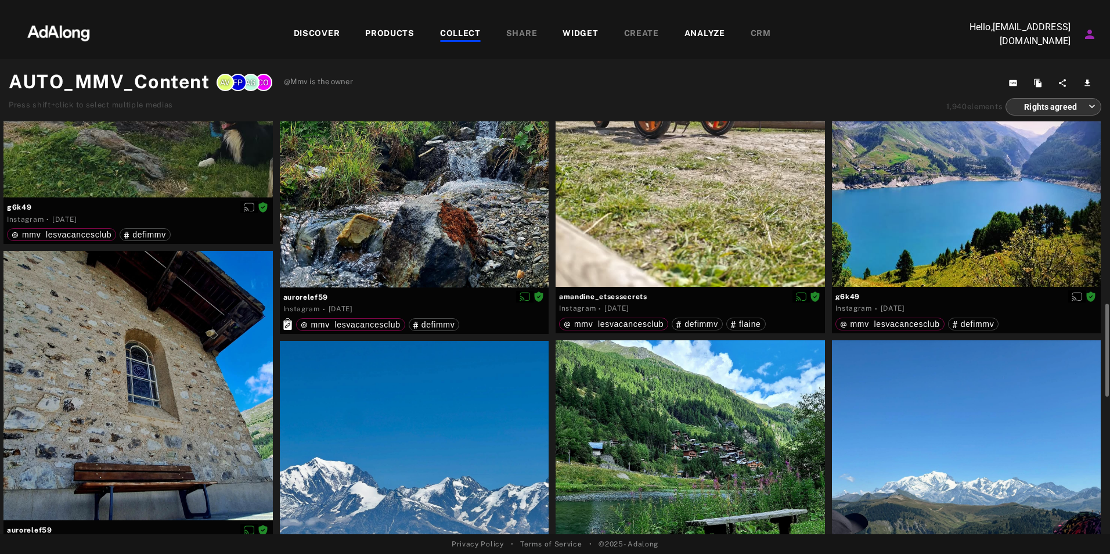
scroll to position [813, 0]
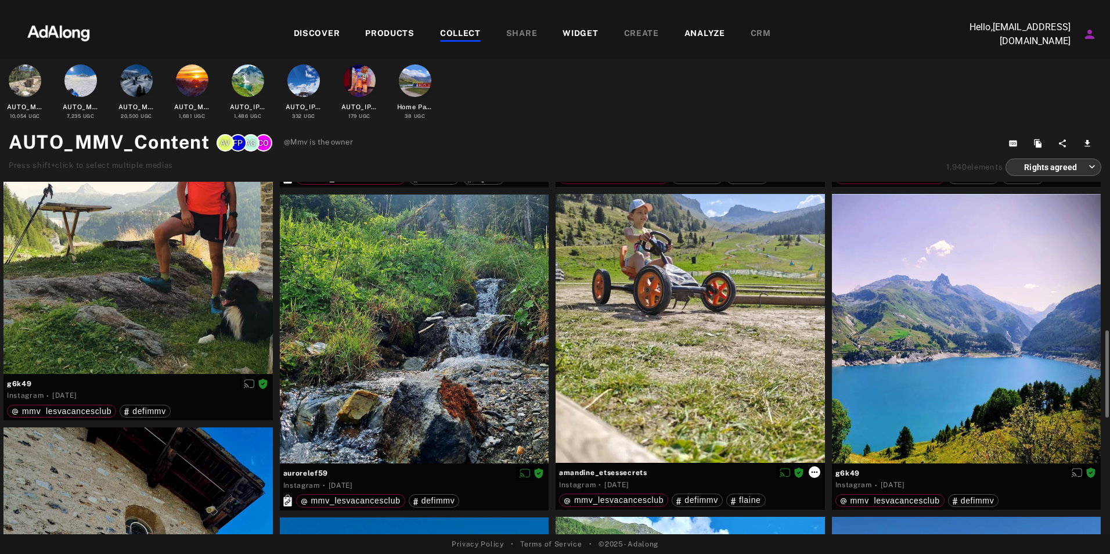
click at [813, 470] on icon at bounding box center [814, 471] width 9 height 9
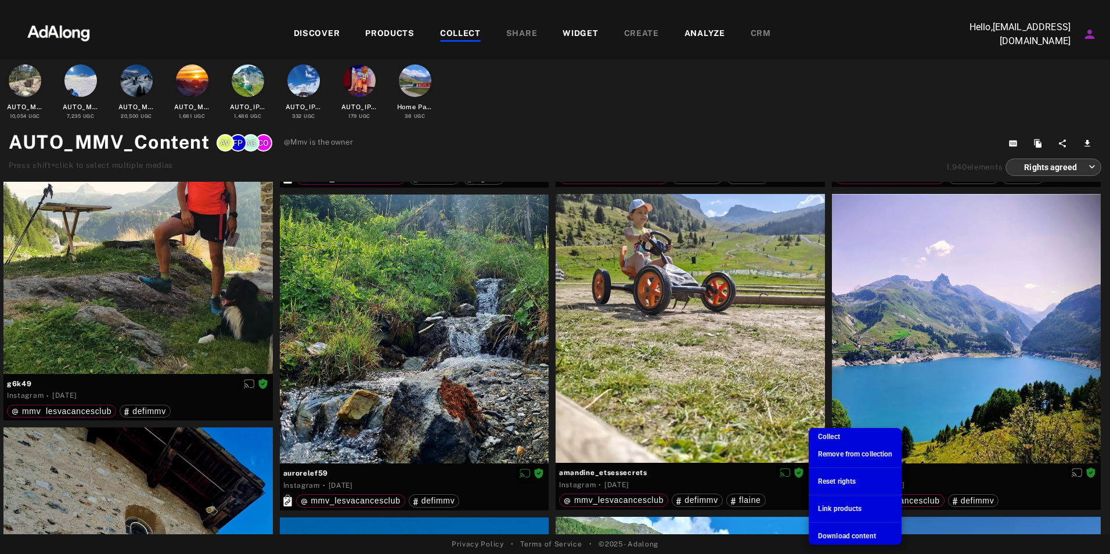
click at [839, 535] on span "Download content" at bounding box center [847, 536] width 58 height 8
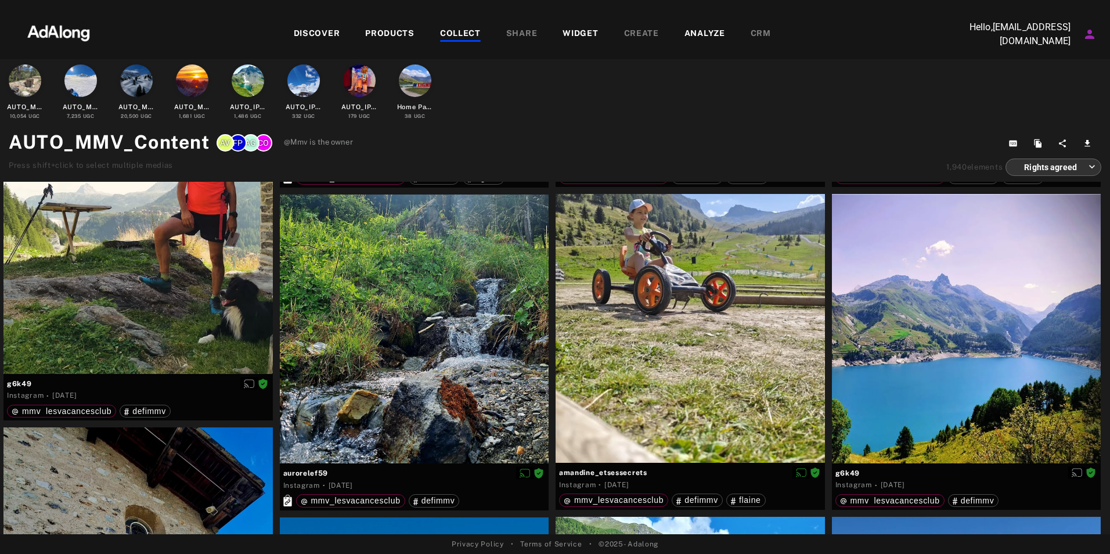
click at [735, 139] on div "AUTO_MMV_Content CO AG FP AV @Mmv is the owner Press shift+click to select mult…" at bounding box center [555, 152] width 1092 height 48
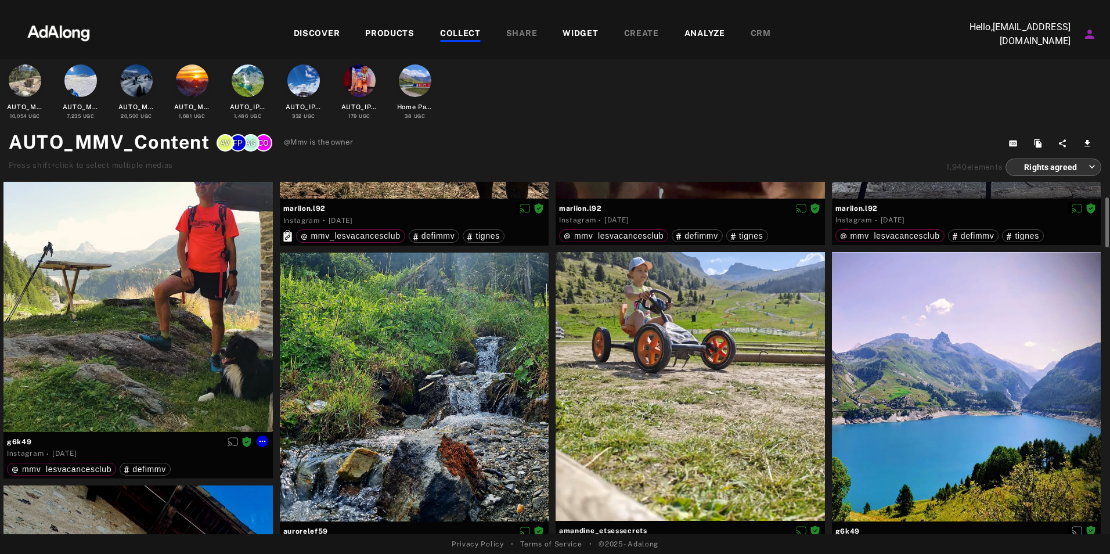
scroll to position [697, 0]
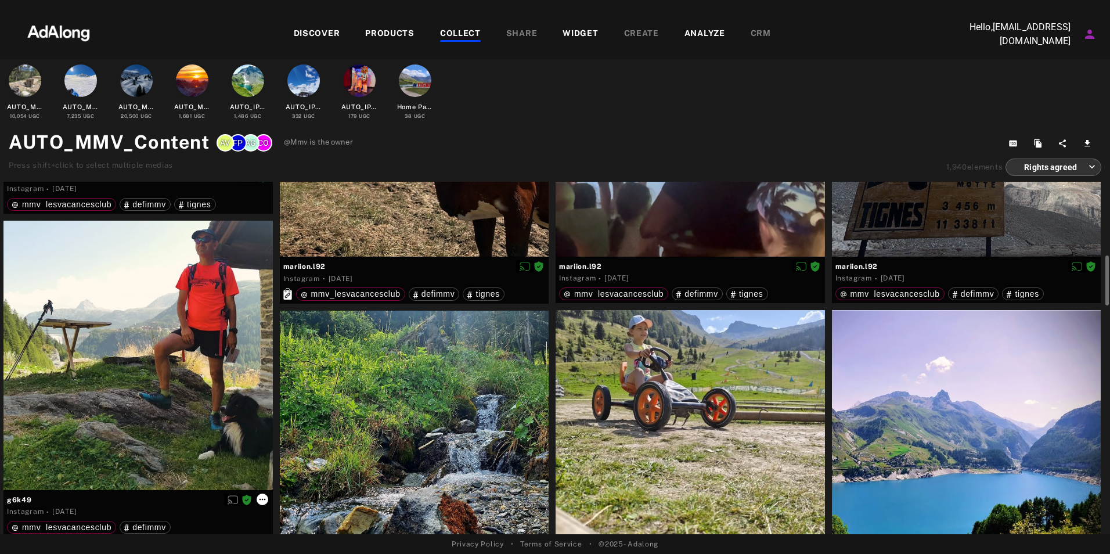
click at [261, 497] on icon at bounding box center [262, 499] width 9 height 9
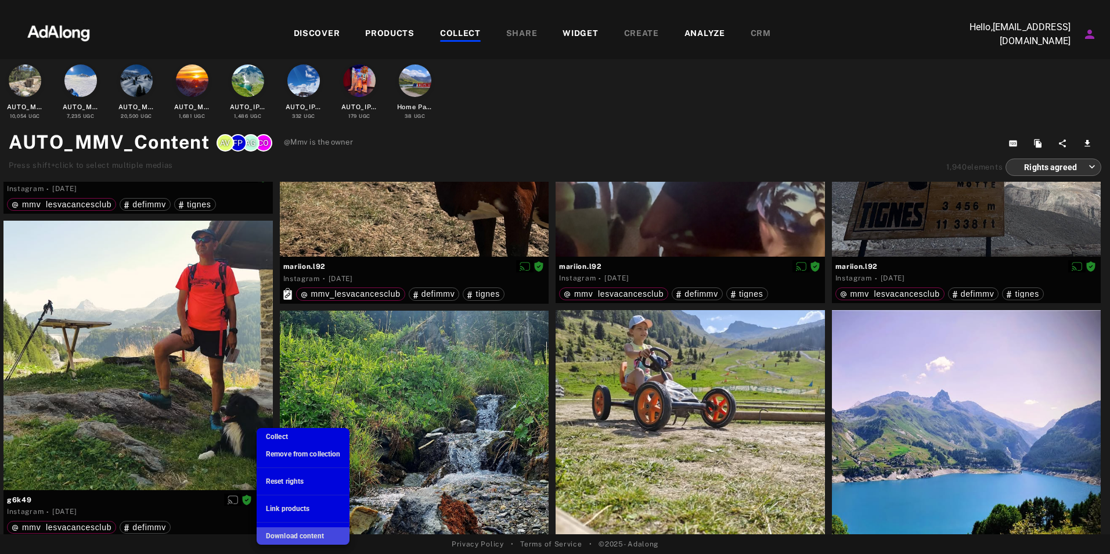
click at [292, 535] on span "Download content" at bounding box center [295, 536] width 58 height 8
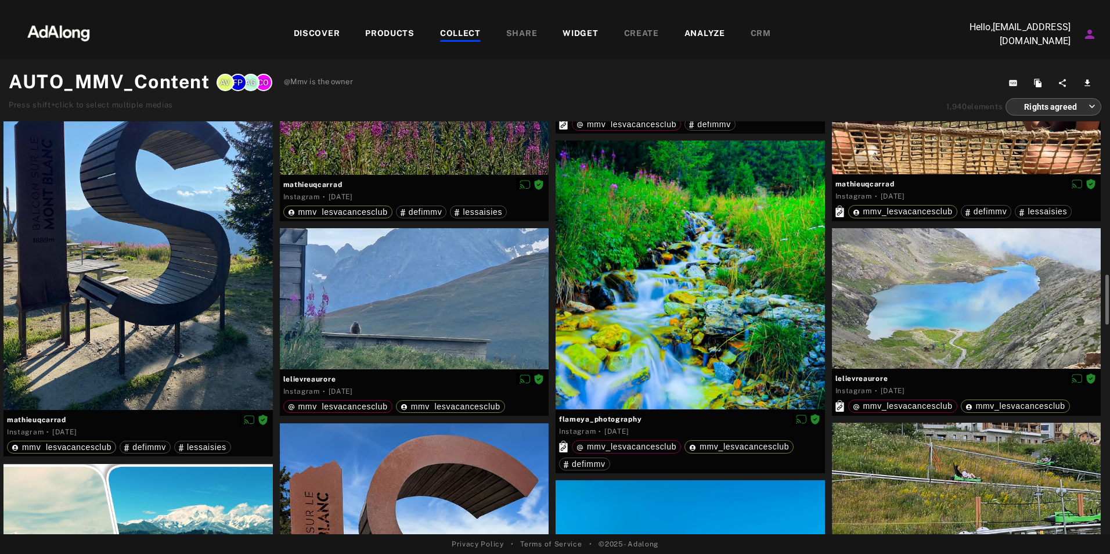
scroll to position [1277, 0]
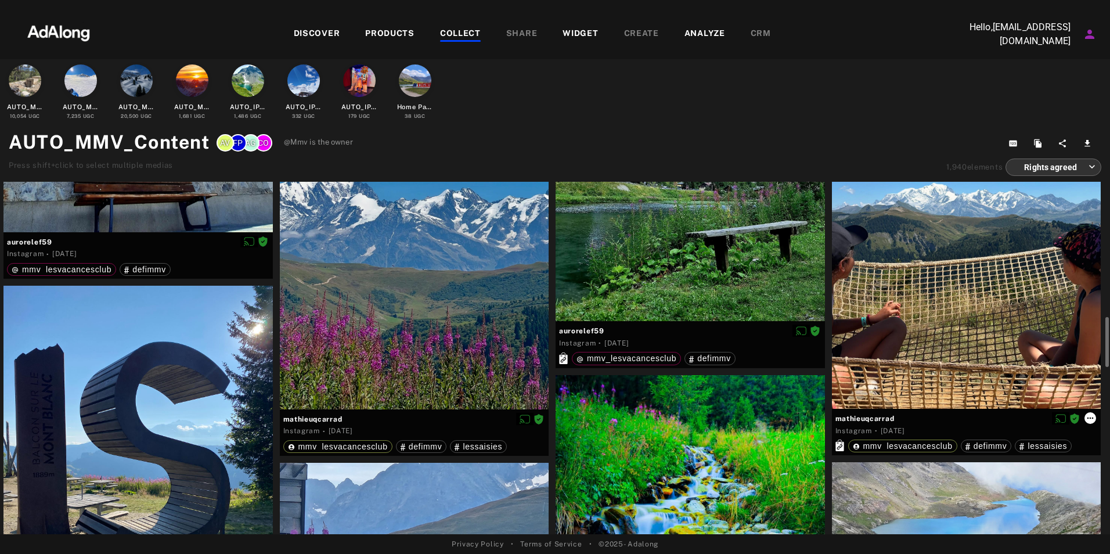
click at [1090, 418] on icon at bounding box center [1090, 418] width 6 height 2
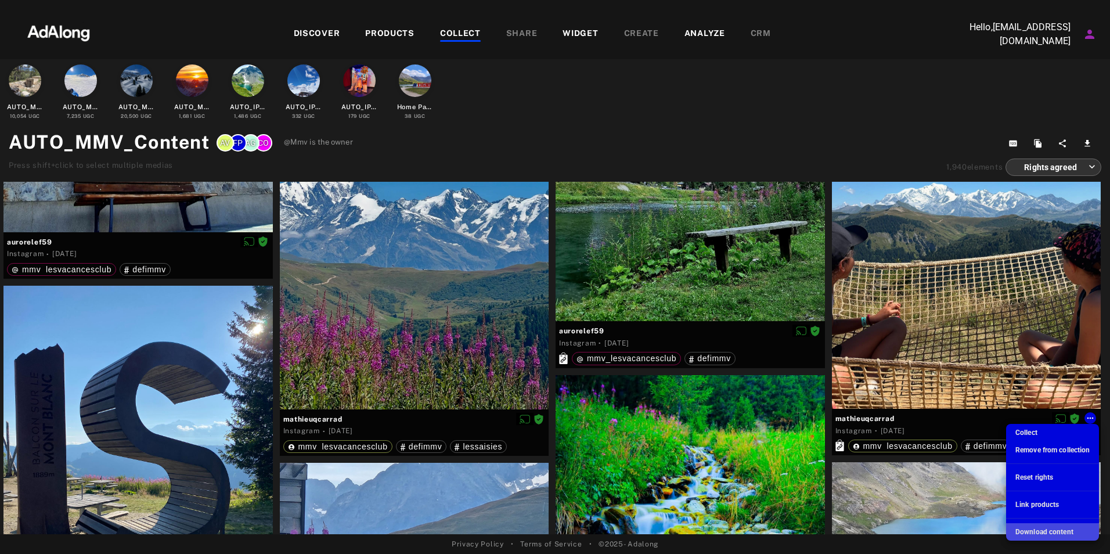
click at [1029, 531] on span "Download content" at bounding box center [1044, 532] width 58 height 8
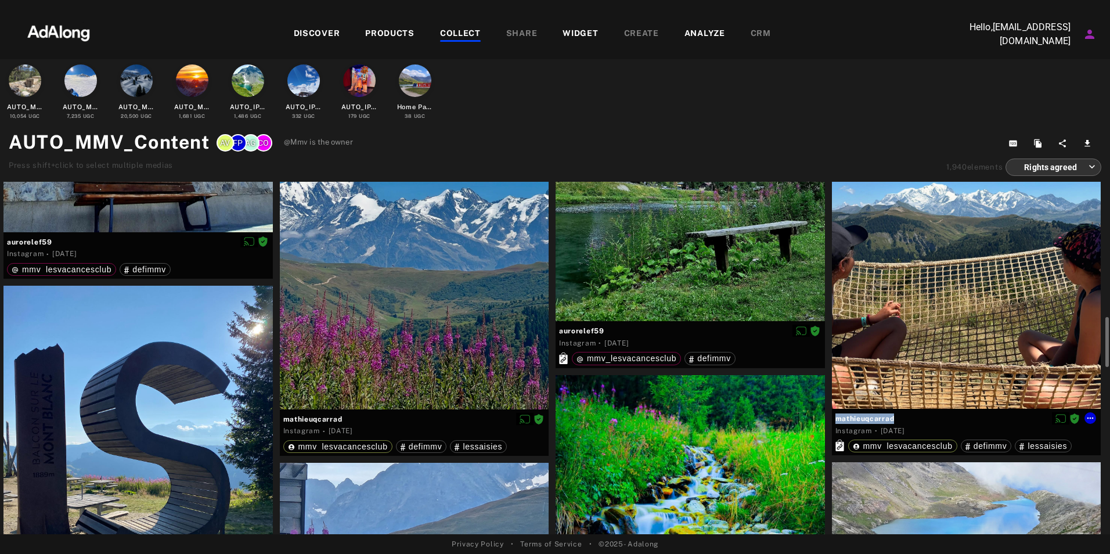
drag, startPoint x: 892, startPoint y: 418, endPoint x: 835, endPoint y: 419, distance: 57.5
click at [835, 419] on span "mathieuqcarrad" at bounding box center [966, 418] width 262 height 10
copy span "mathieuqcarrad"
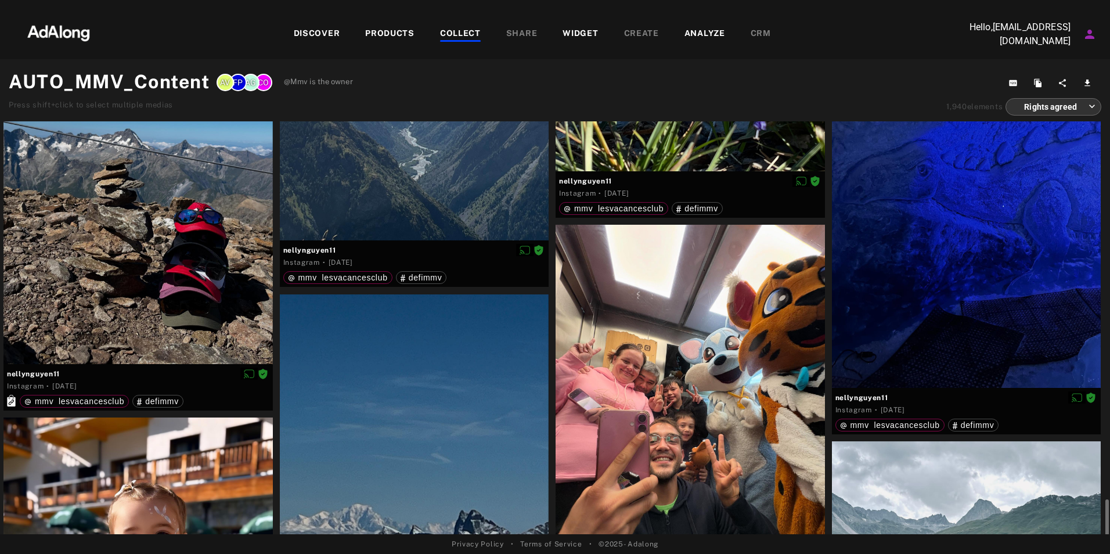
scroll to position [3076, 0]
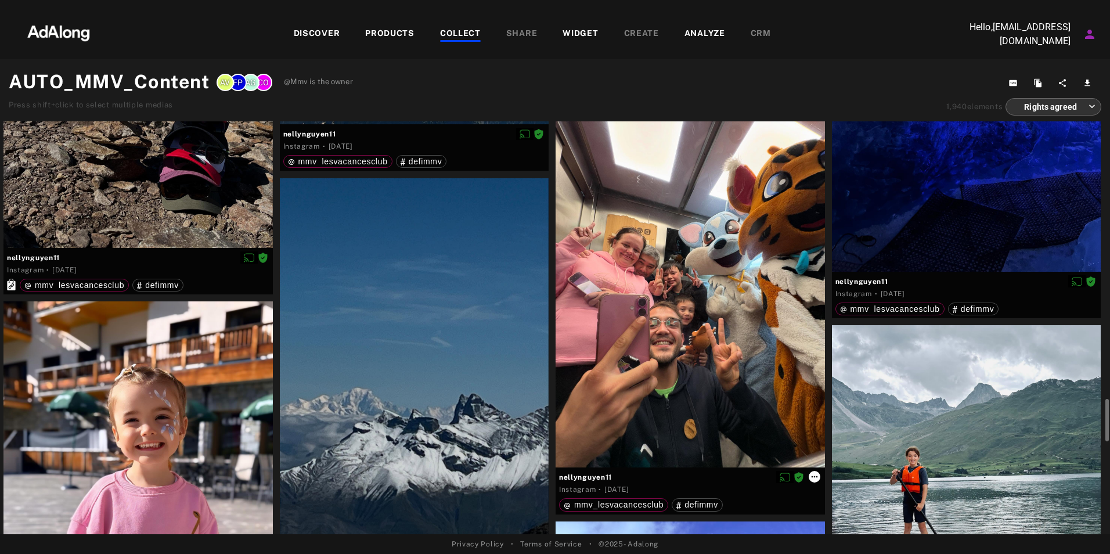
click at [813, 478] on icon at bounding box center [814, 476] width 9 height 9
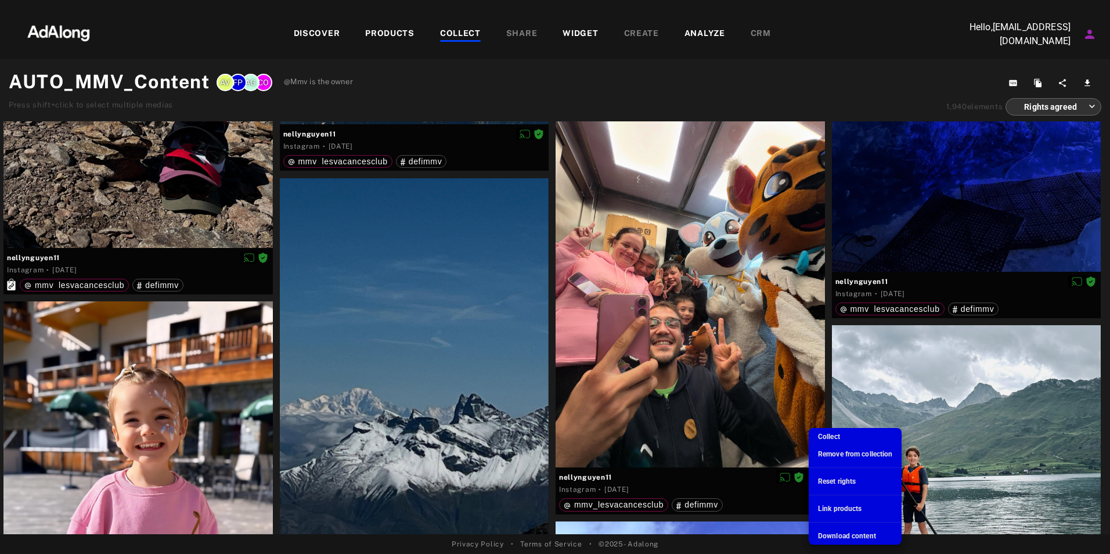
click at [837, 537] on span "Download content" at bounding box center [847, 536] width 58 height 8
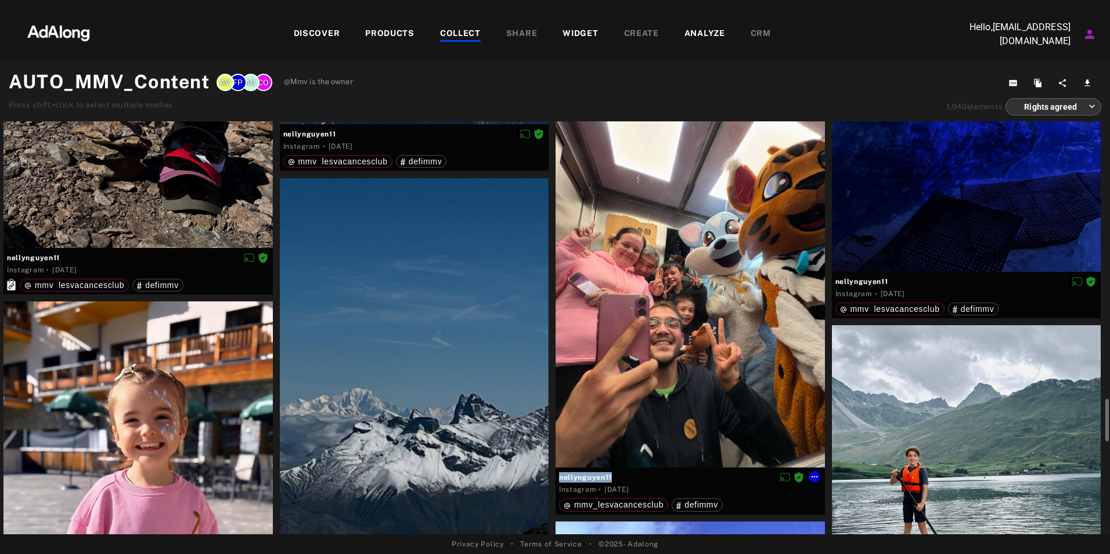
drag, startPoint x: 611, startPoint y: 477, endPoint x: 561, endPoint y: 479, distance: 50.5
click at [561, 479] on span "nellynguyen11" at bounding box center [690, 477] width 262 height 10
copy span "nellynguyen11"
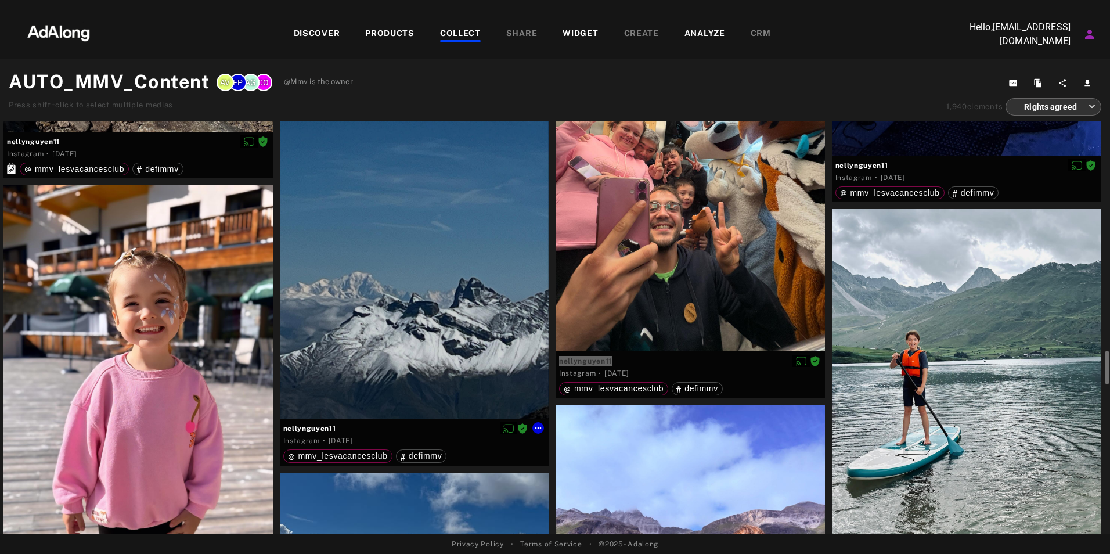
scroll to position [3250, 0]
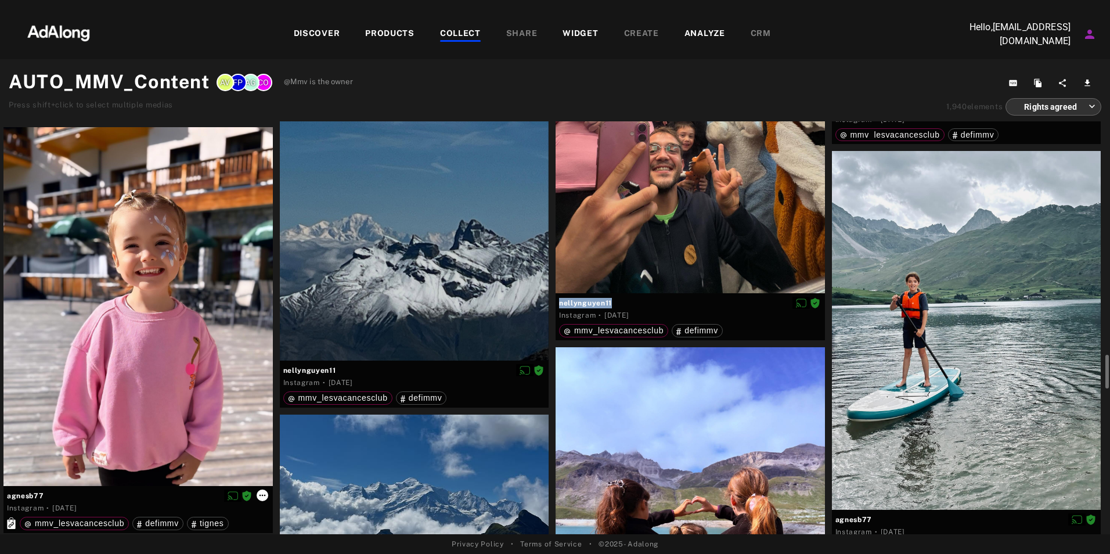
click at [260, 495] on icon at bounding box center [262, 494] width 9 height 9
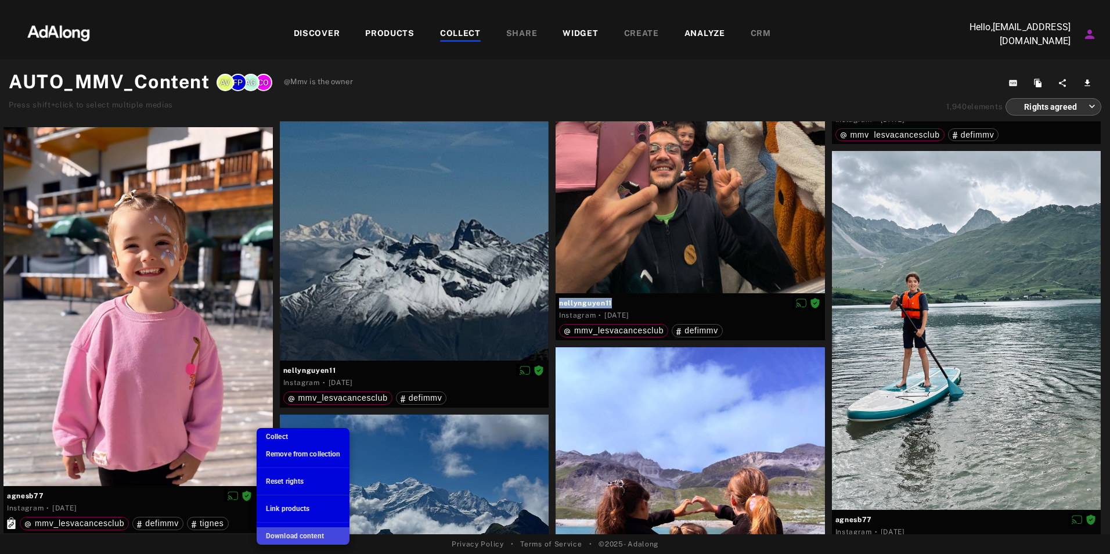
click at [284, 534] on span "Download content" at bounding box center [295, 536] width 58 height 8
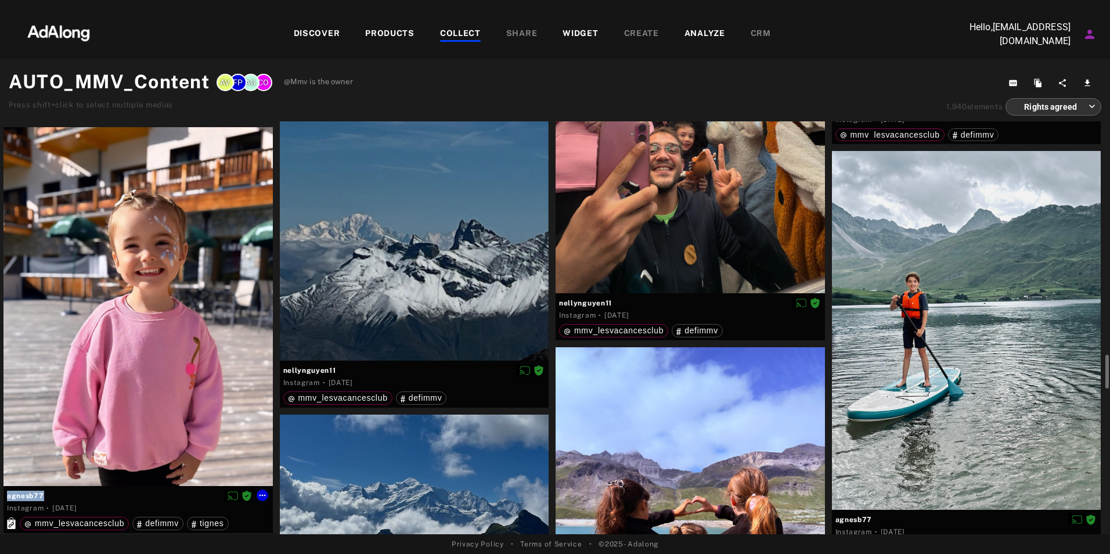
drag, startPoint x: 48, startPoint y: 494, endPoint x: 8, endPoint y: 496, distance: 40.7
click at [8, 496] on span "agnesb77" at bounding box center [138, 495] width 262 height 10
copy span "agnesb77"
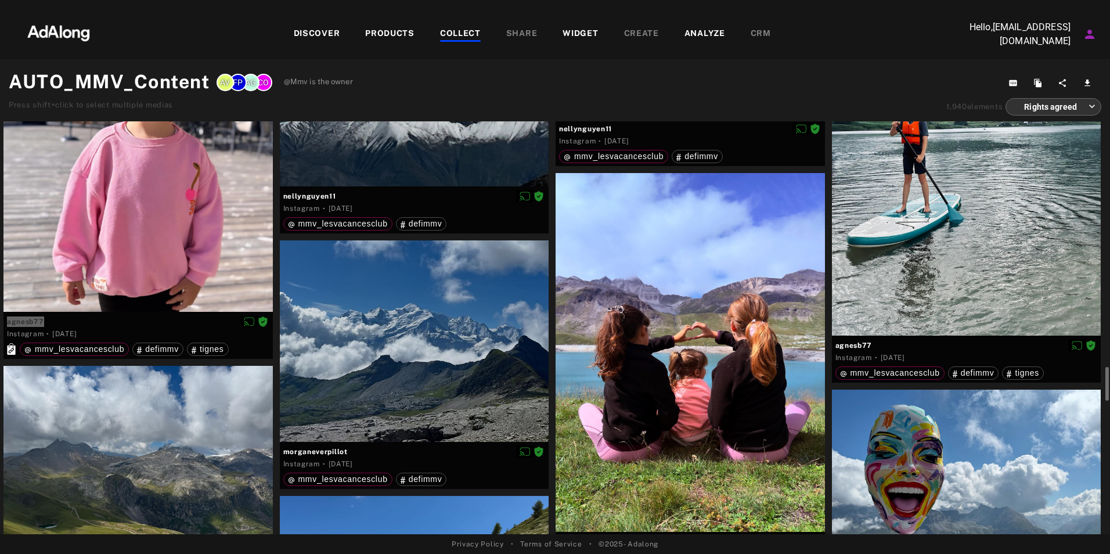
scroll to position [3541, 0]
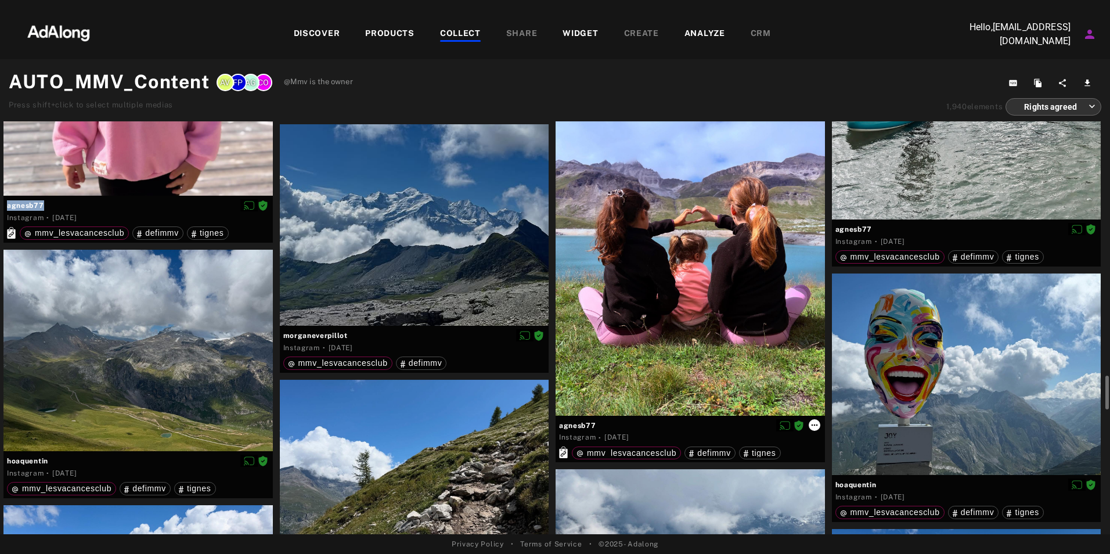
click at [817, 427] on icon at bounding box center [814, 424] width 9 height 9
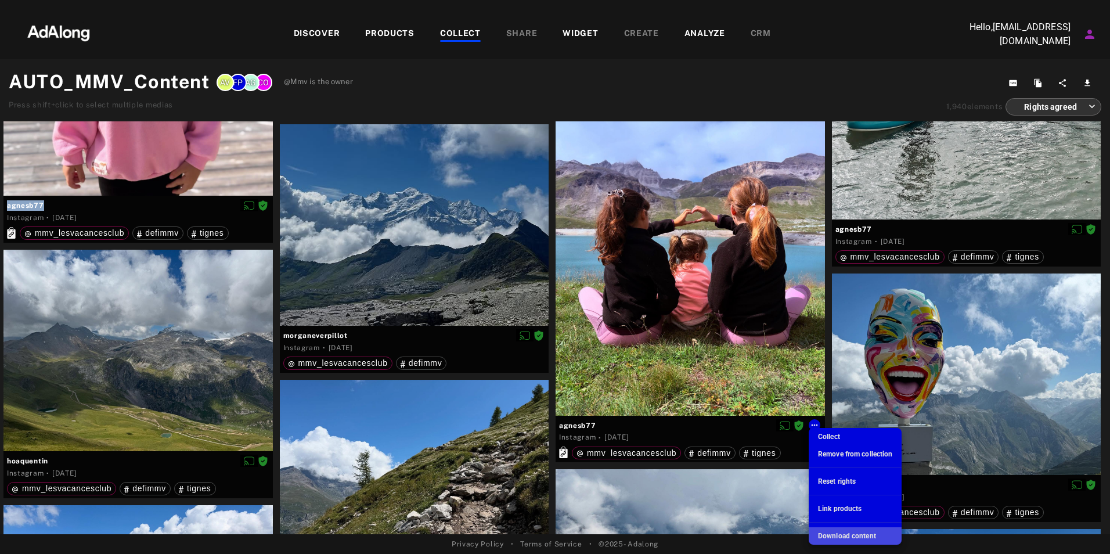
click at [840, 536] on span "Download content" at bounding box center [847, 536] width 58 height 8
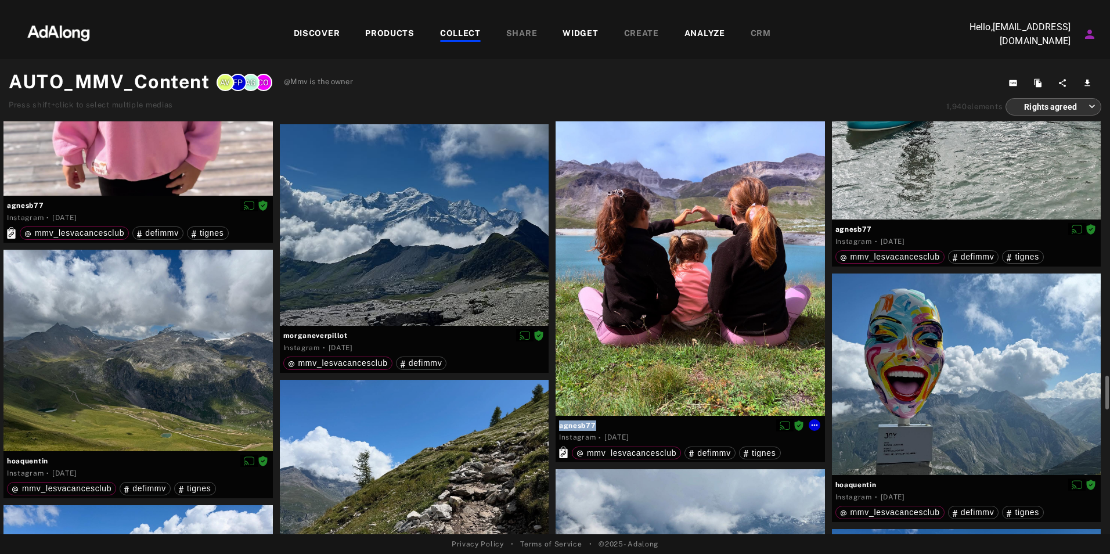
drag, startPoint x: 597, startPoint y: 425, endPoint x: 561, endPoint y: 425, distance: 36.0
click at [561, 425] on span "agnesb77" at bounding box center [690, 425] width 262 height 10
copy span "agnesb77"
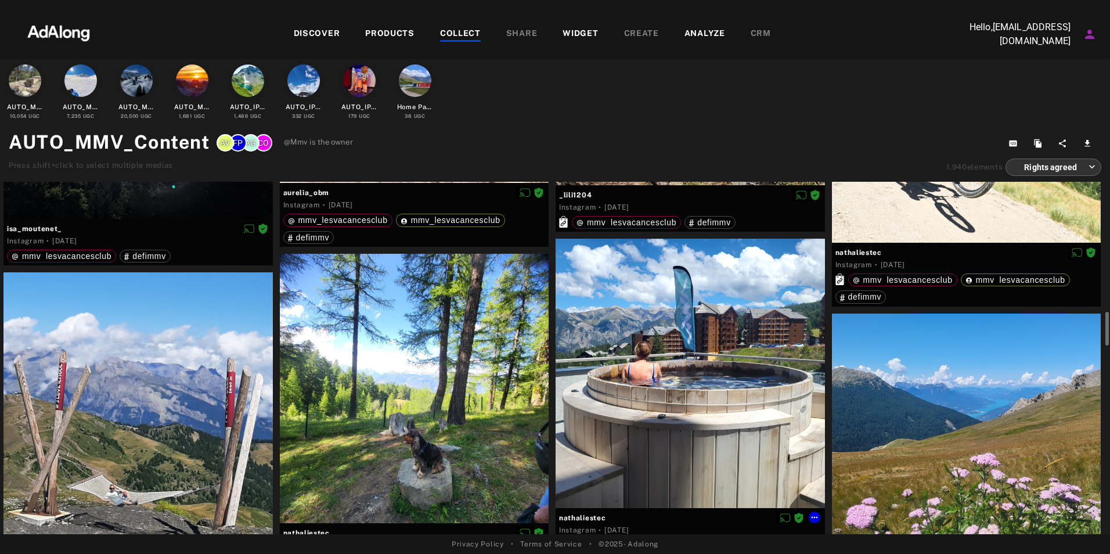
scroll to position [4179, 0]
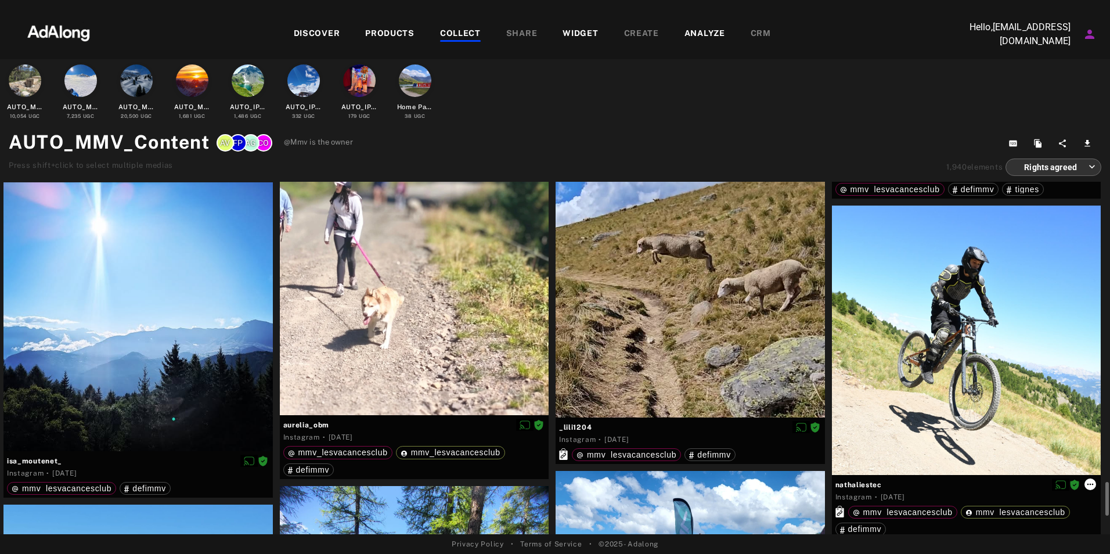
click at [1089, 482] on icon at bounding box center [1089, 483] width 9 height 9
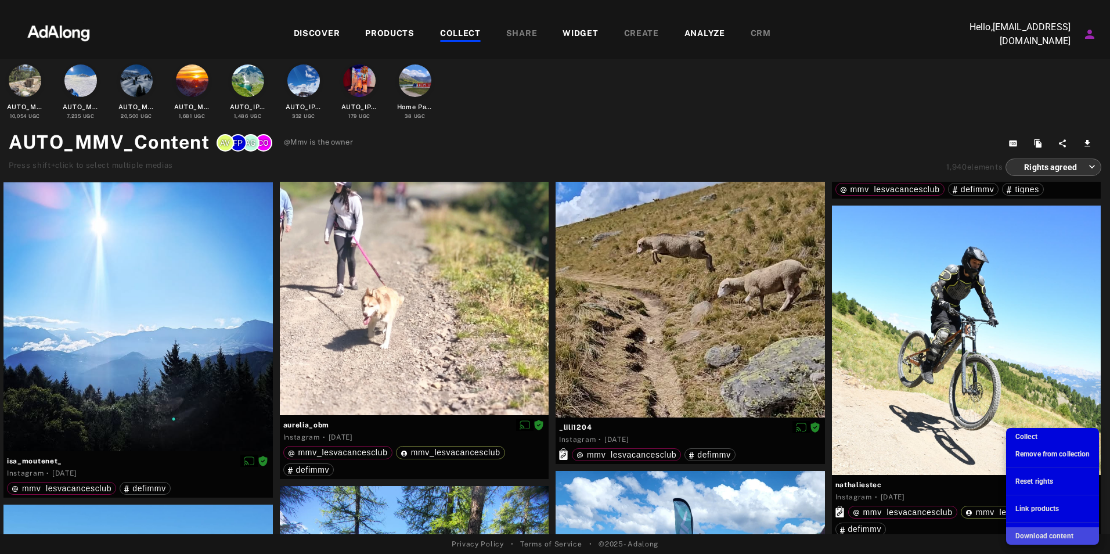
click at [1029, 536] on span "Download content" at bounding box center [1044, 536] width 58 height 8
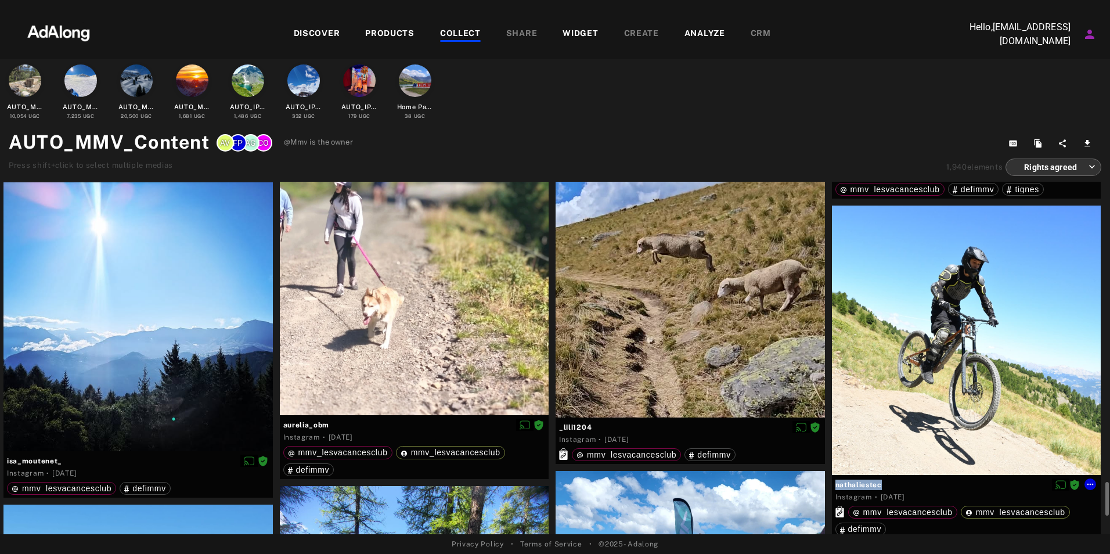
drag, startPoint x: 881, startPoint y: 484, endPoint x: 835, endPoint y: 486, distance: 45.9
click at [835, 486] on span "nathaliestec" at bounding box center [966, 484] width 262 height 10
copy span "nathaliestec"
click at [814, 423] on icon at bounding box center [814, 426] width 9 height 9
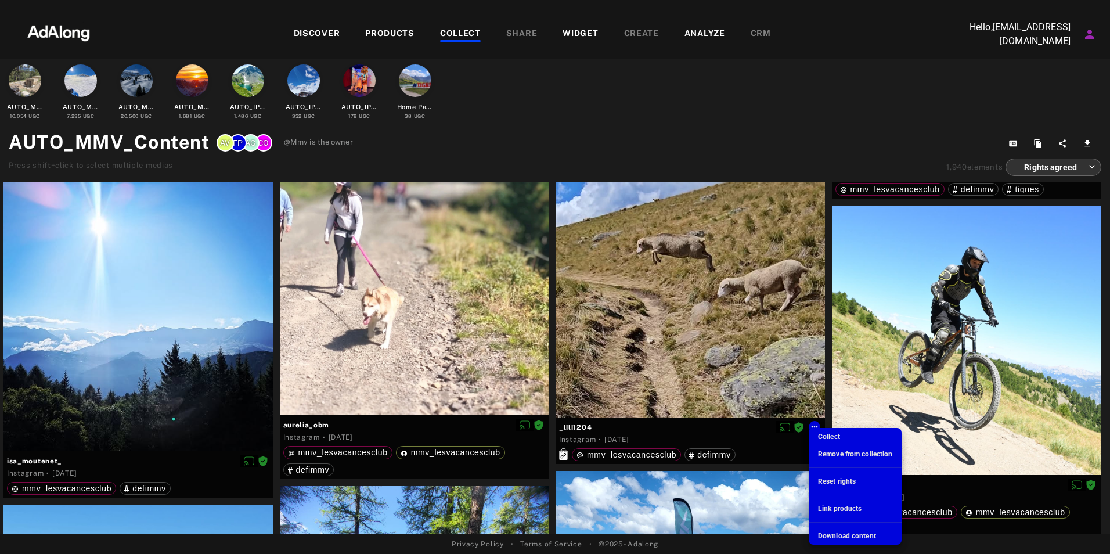
click at [847, 537] on span "Download content" at bounding box center [847, 536] width 58 height 8
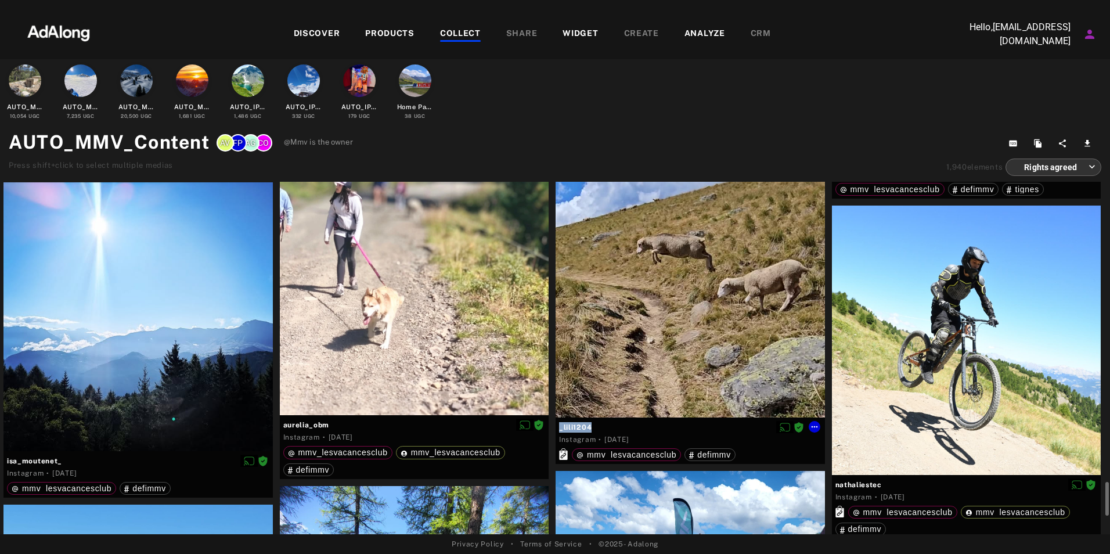
drag, startPoint x: 593, startPoint y: 427, endPoint x: 559, endPoint y: 429, distance: 33.7
click at [559, 429] on span "_lili1204" at bounding box center [690, 427] width 262 height 10
copy span "_lili1204"
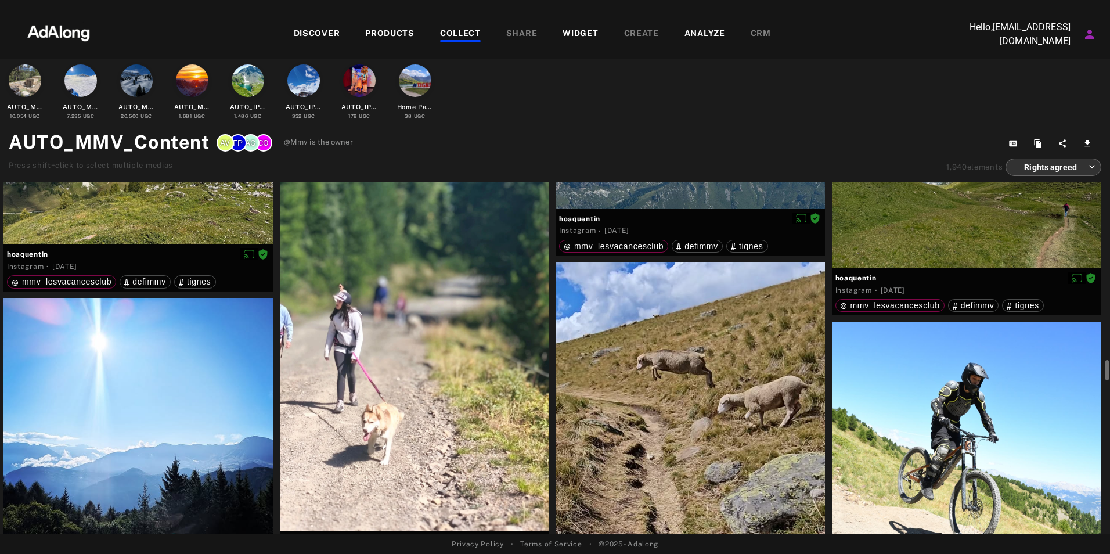
scroll to position [4411, 0]
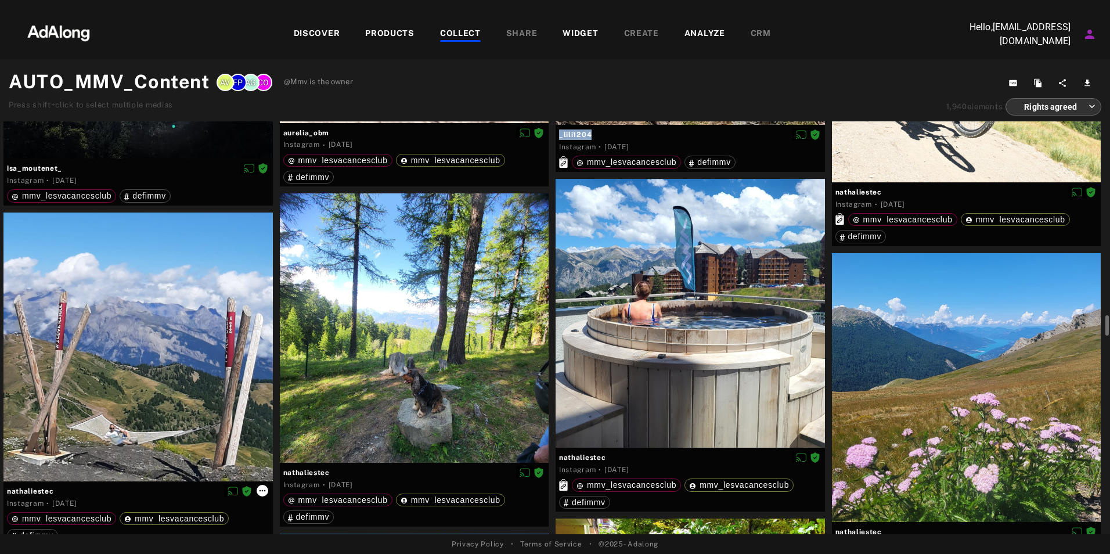
click at [264, 489] on icon at bounding box center [262, 490] width 9 height 9
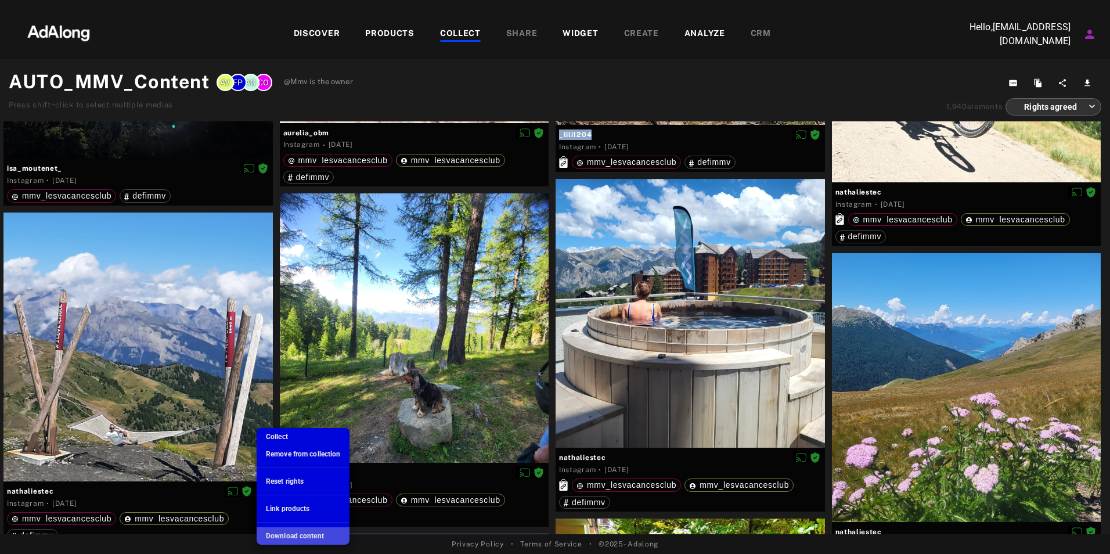
click at [299, 535] on span "Download content" at bounding box center [295, 536] width 58 height 8
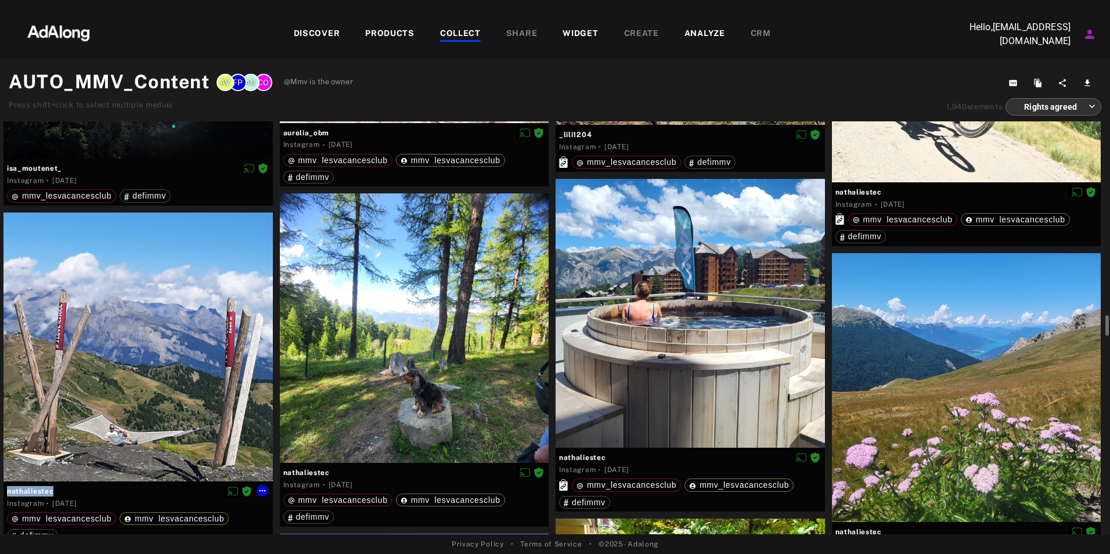
drag, startPoint x: 55, startPoint y: 490, endPoint x: 0, endPoint y: 489, distance: 54.6
click at [0, 489] on div "nathaliestec Instagram · 2 weeks ago mmv_lesvacancesclub mmv_lesvacancesclub de…" at bounding box center [138, 382] width 276 height 340
copy div "nathaliestec"
click at [815, 456] on icon at bounding box center [814, 456] width 9 height 9
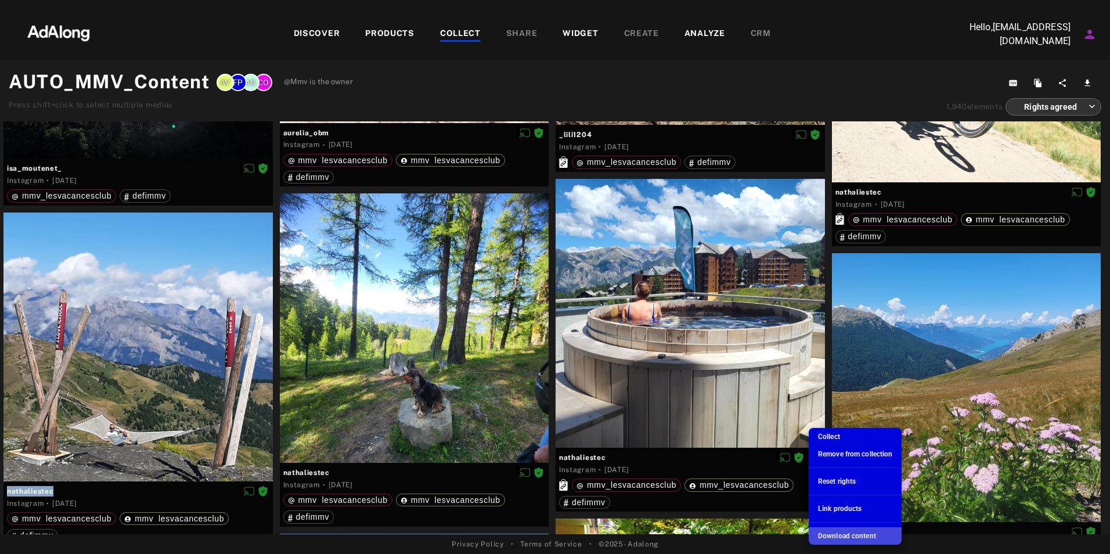
click at [841, 536] on span "Download content" at bounding box center [847, 536] width 58 height 8
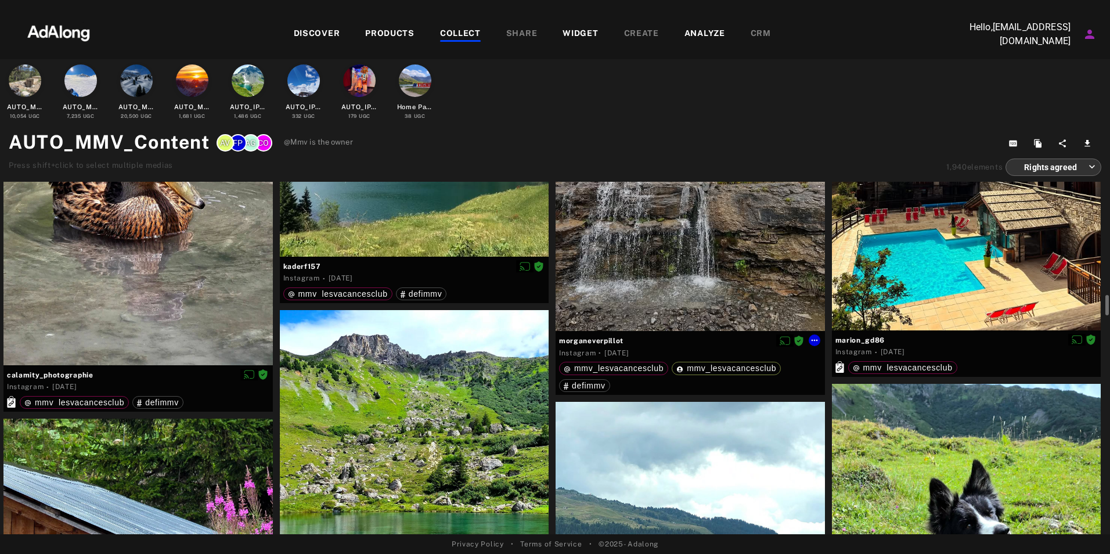
scroll to position [5224, 0]
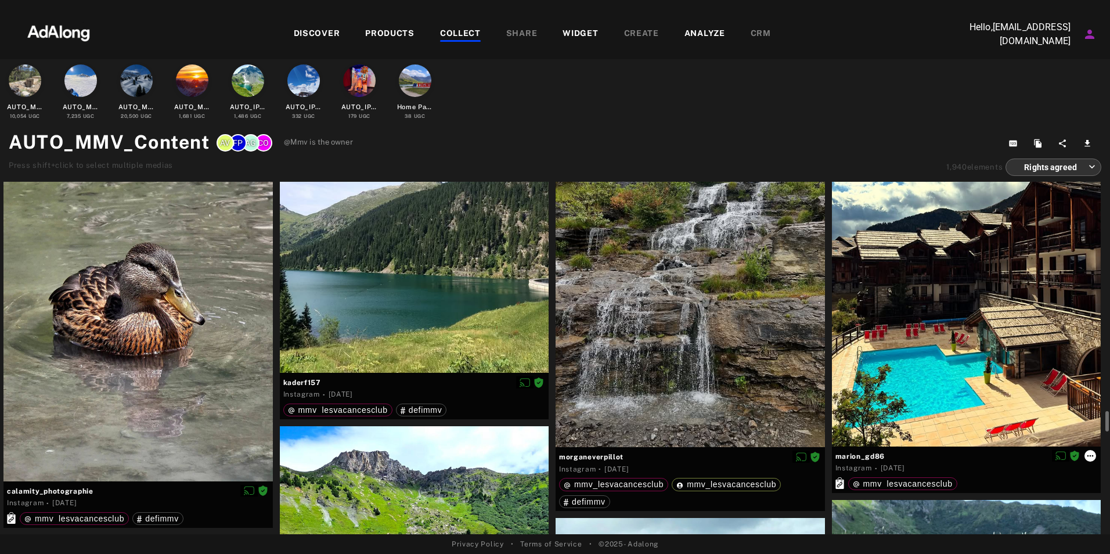
click at [1089, 456] on icon at bounding box center [1090, 455] width 6 height 2
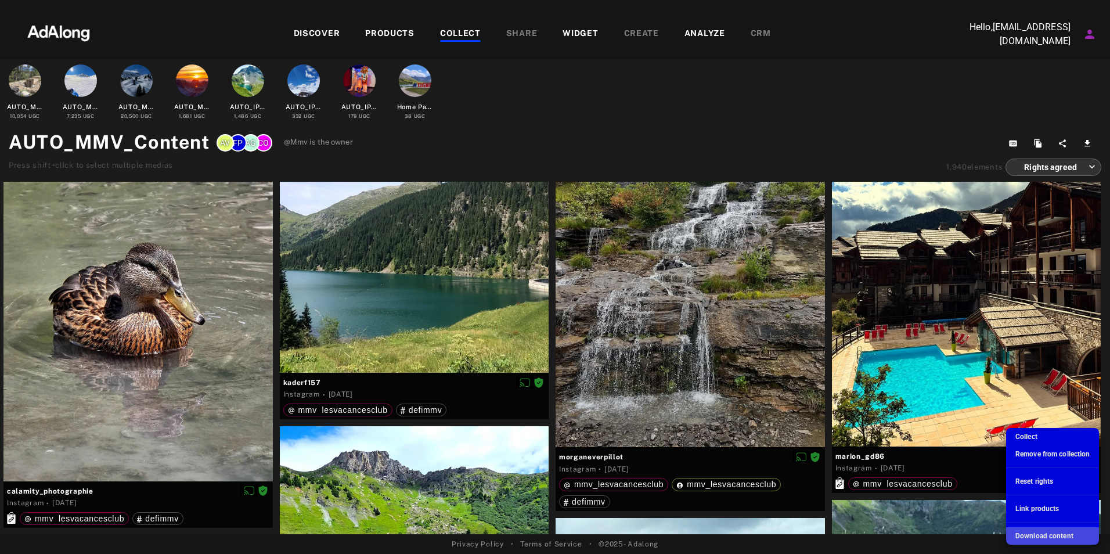
click at [1044, 533] on span "Download content" at bounding box center [1044, 536] width 58 height 8
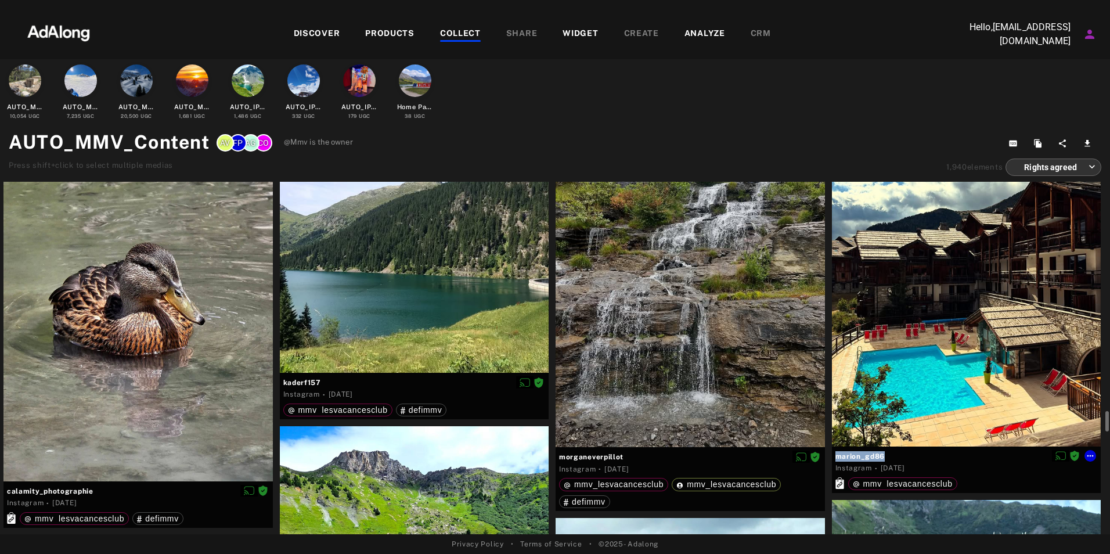
drag, startPoint x: 885, startPoint y: 454, endPoint x: 835, endPoint y: 455, distance: 49.3
click at [835, 455] on span "marion_gd86" at bounding box center [966, 456] width 262 height 10
copy span "marion_gd86"
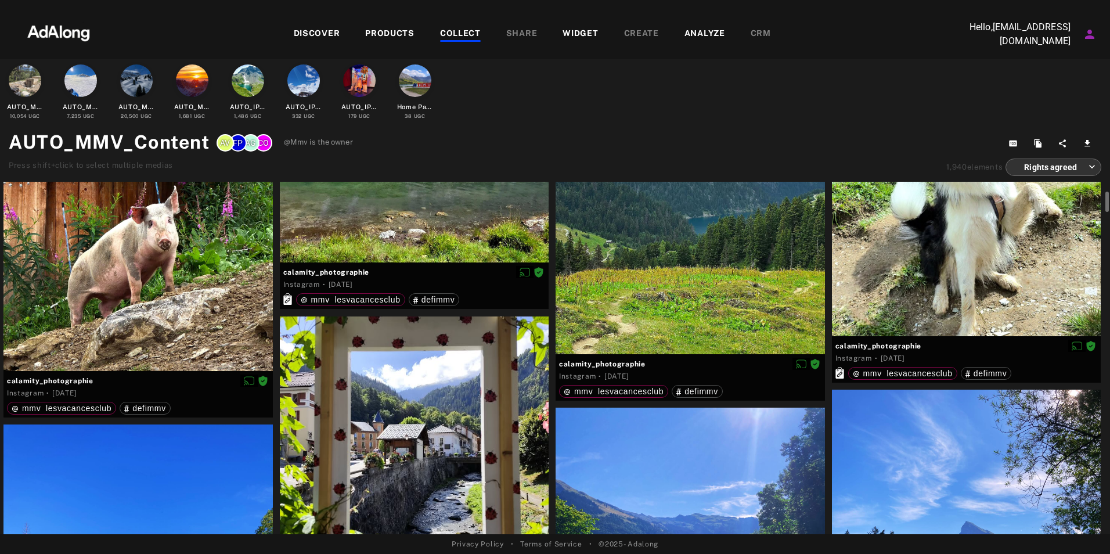
scroll to position [5514, 0]
